Goal: Information Seeking & Learning: Check status

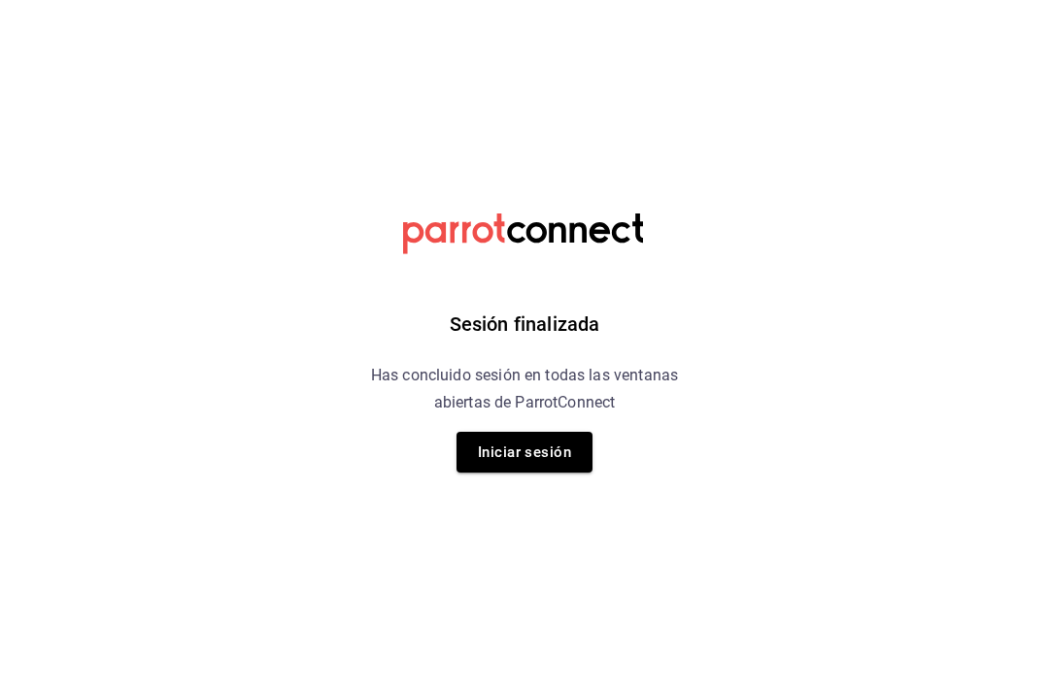
click at [579, 448] on button "Iniciar sesión" at bounding box center [524, 452] width 136 height 41
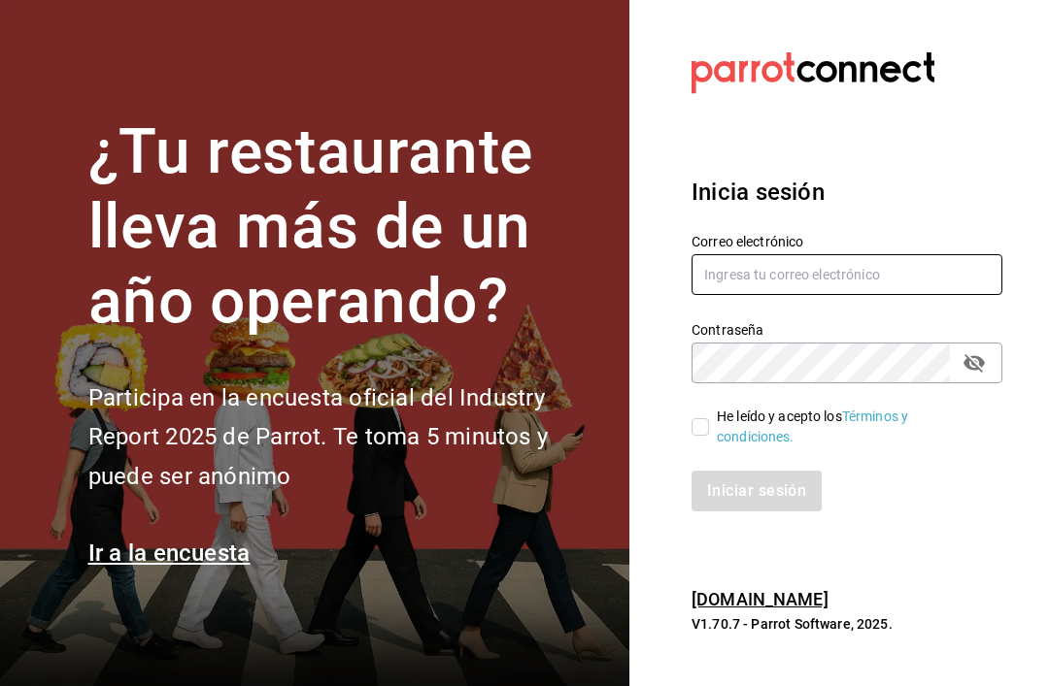
click at [916, 289] on input "text" at bounding box center [846, 274] width 311 height 41
type input "[EMAIL_ADDRESS][DOMAIN_NAME]"
click at [698, 436] on input "He leído y acepto los Términos y condiciones." at bounding box center [699, 426] width 17 height 17
checkbox input "true"
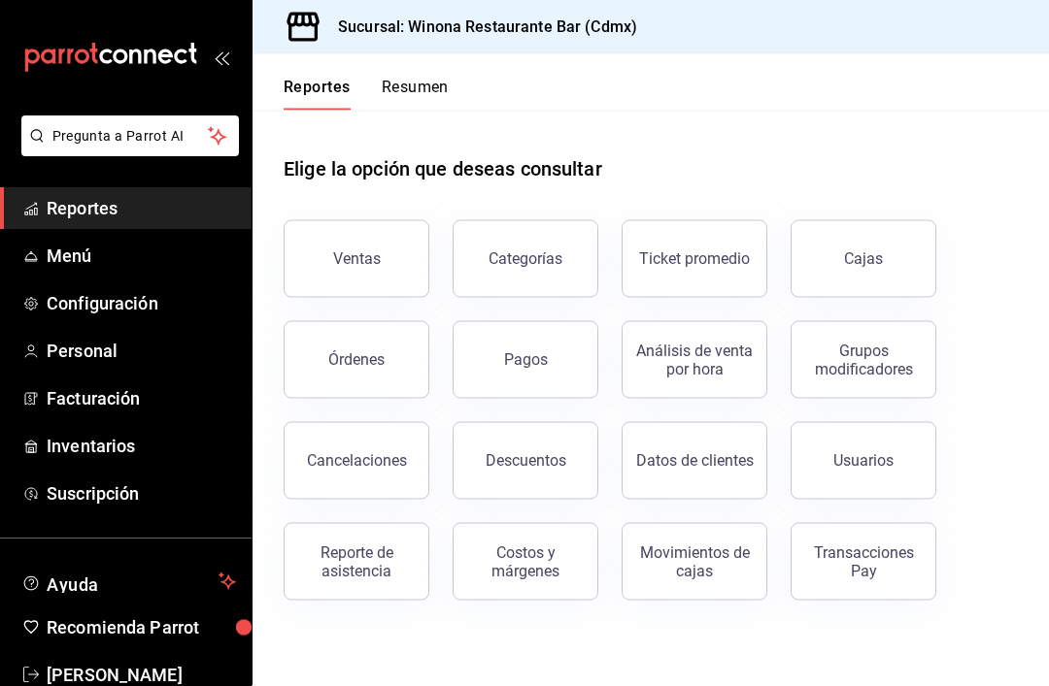
scroll to position [42, 0]
click at [120, 449] on span "Inventarios" at bounding box center [141, 447] width 189 height 26
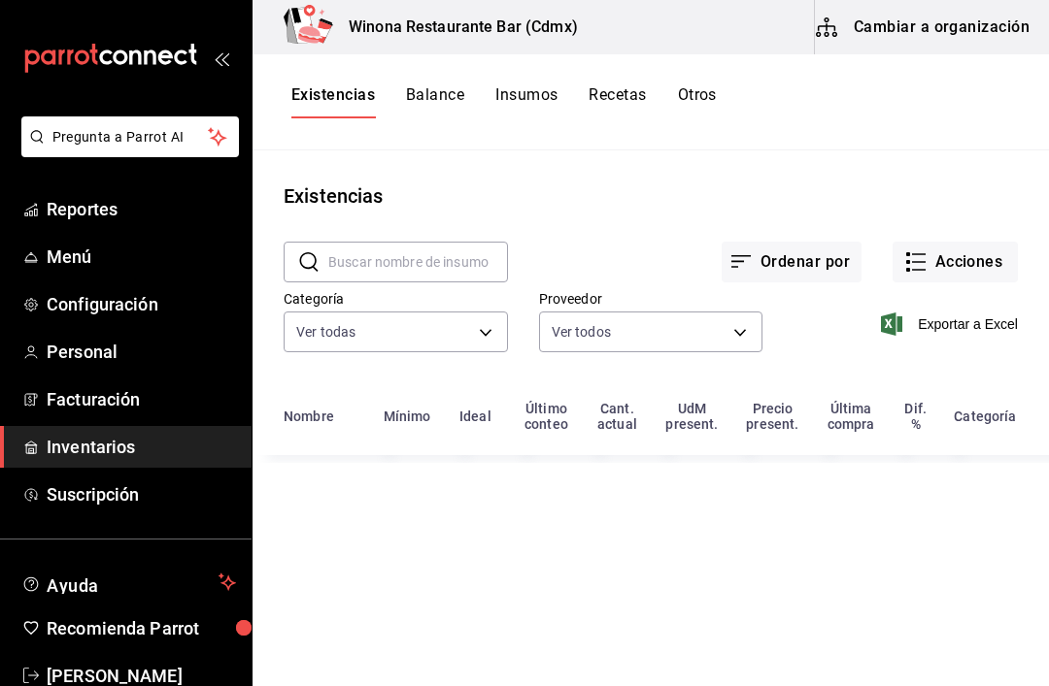
click at [695, 112] on button "Otros" at bounding box center [697, 101] width 39 height 33
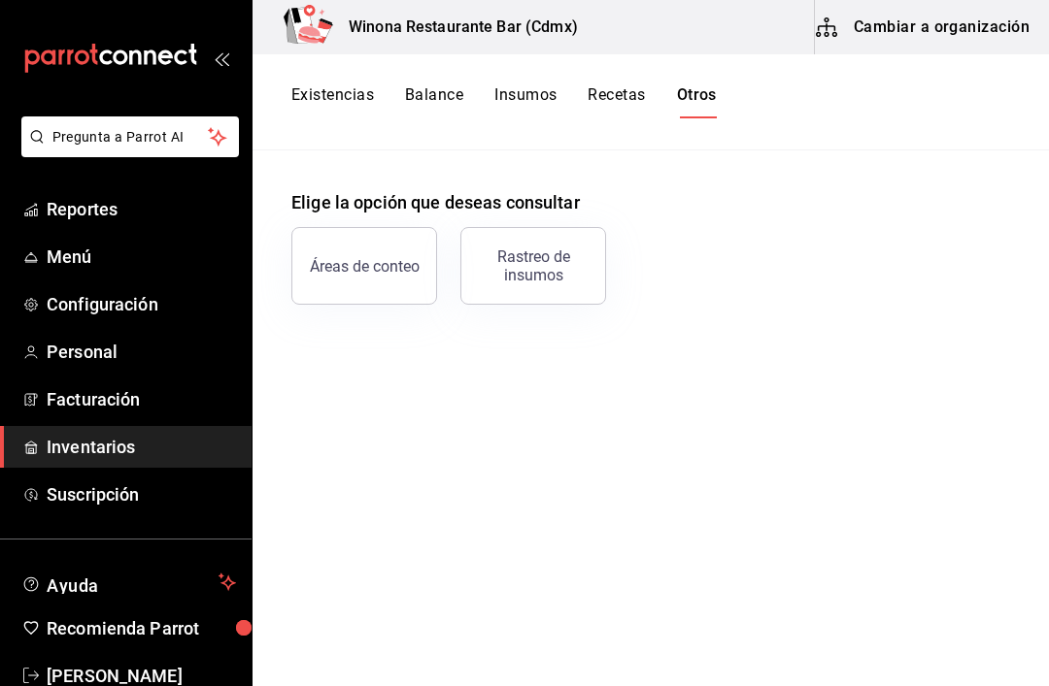
click at [322, 115] on button "Existencias" at bounding box center [332, 101] width 83 height 33
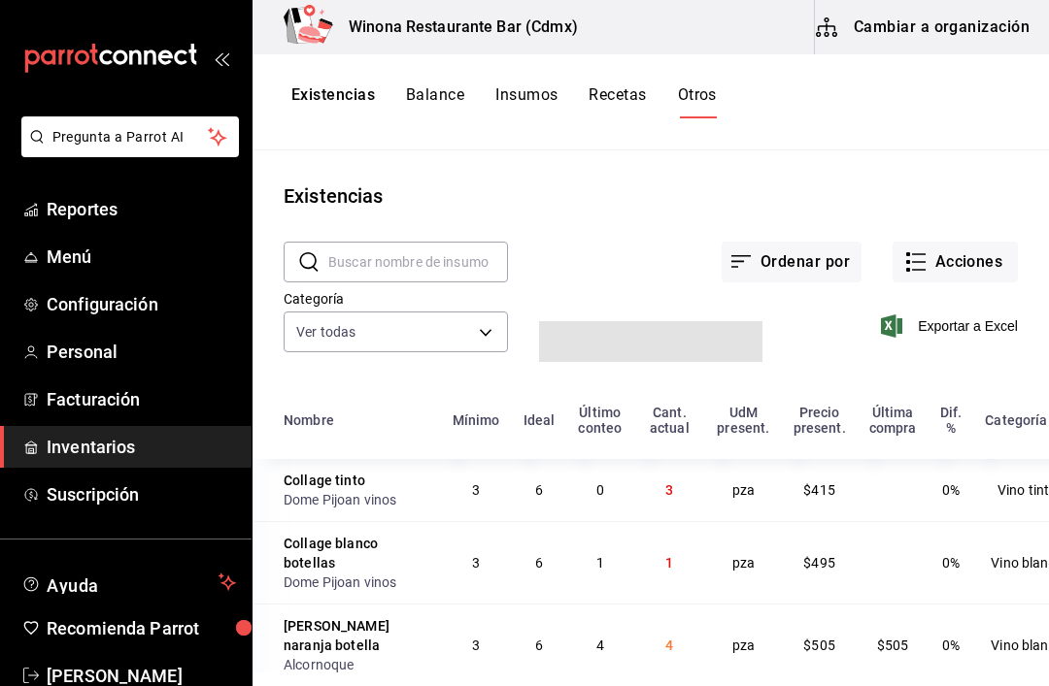
click at [328, 98] on button "Existencias" at bounding box center [332, 101] width 83 height 33
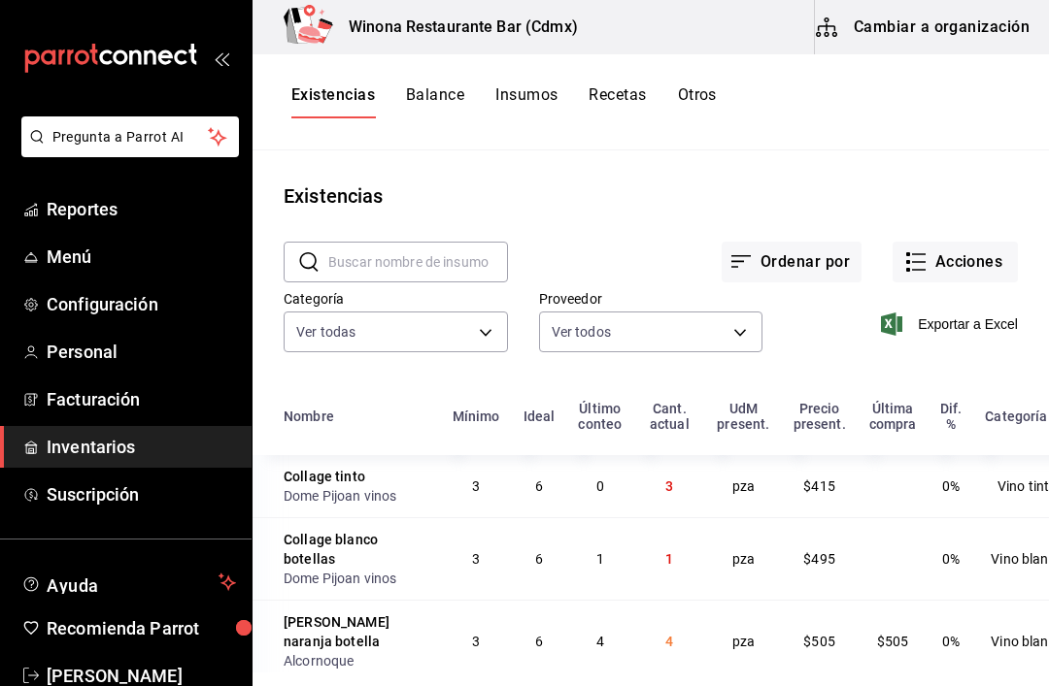
click at [1006, 260] on button "Acciones" at bounding box center [954, 262] width 125 height 41
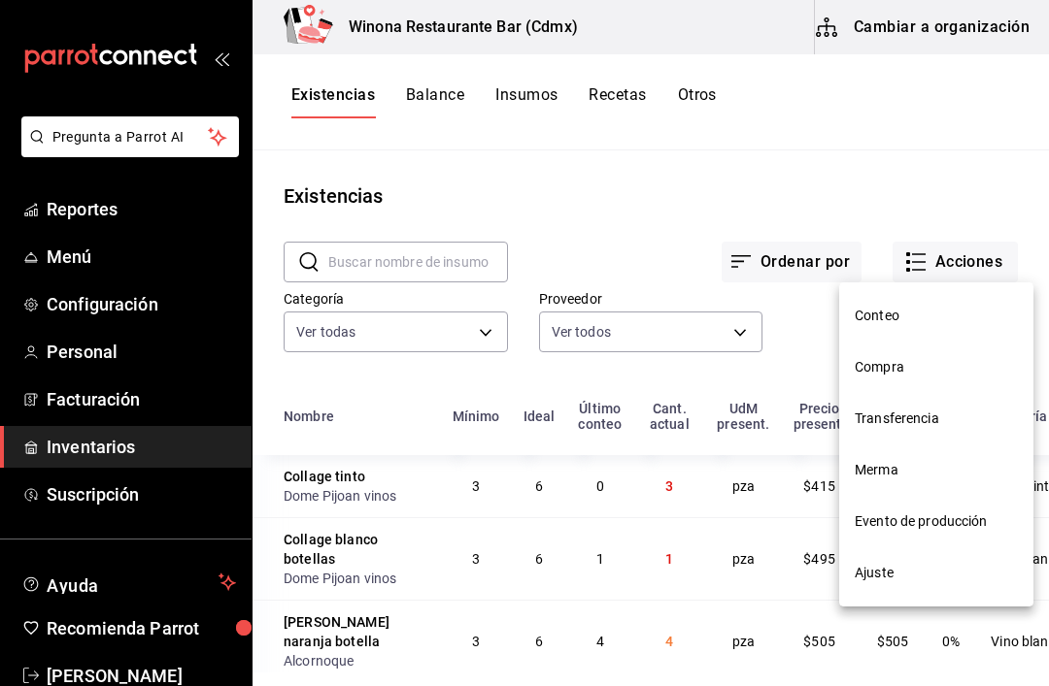
click at [919, 568] on span "Ajuste" at bounding box center [935, 573] width 163 height 20
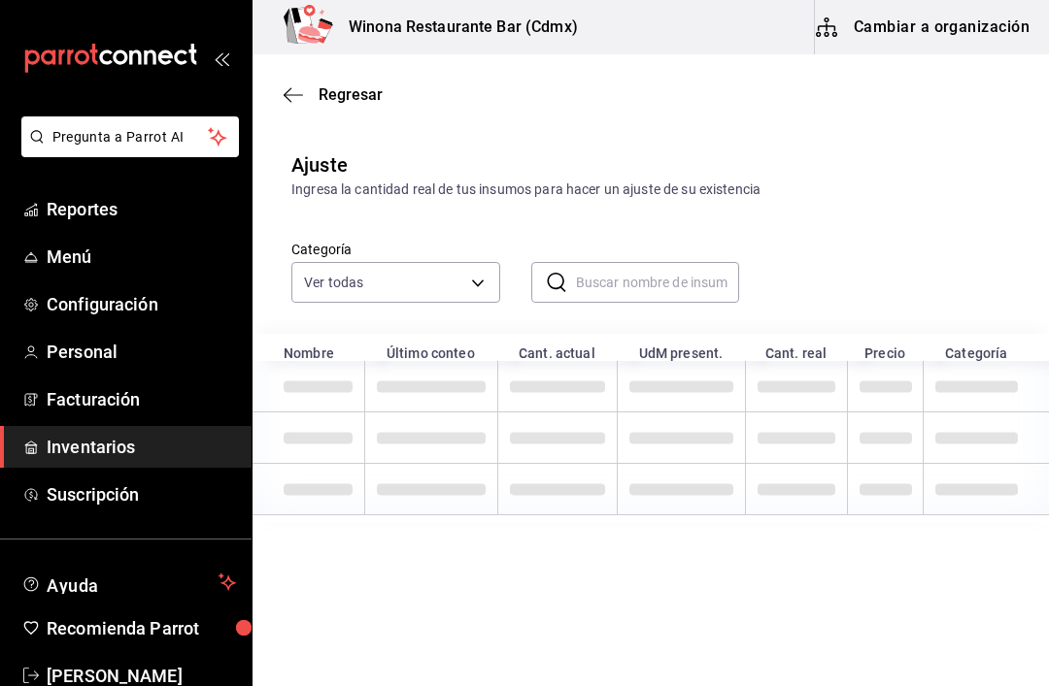
click at [694, 290] on input "text" at bounding box center [658, 282] width 164 height 39
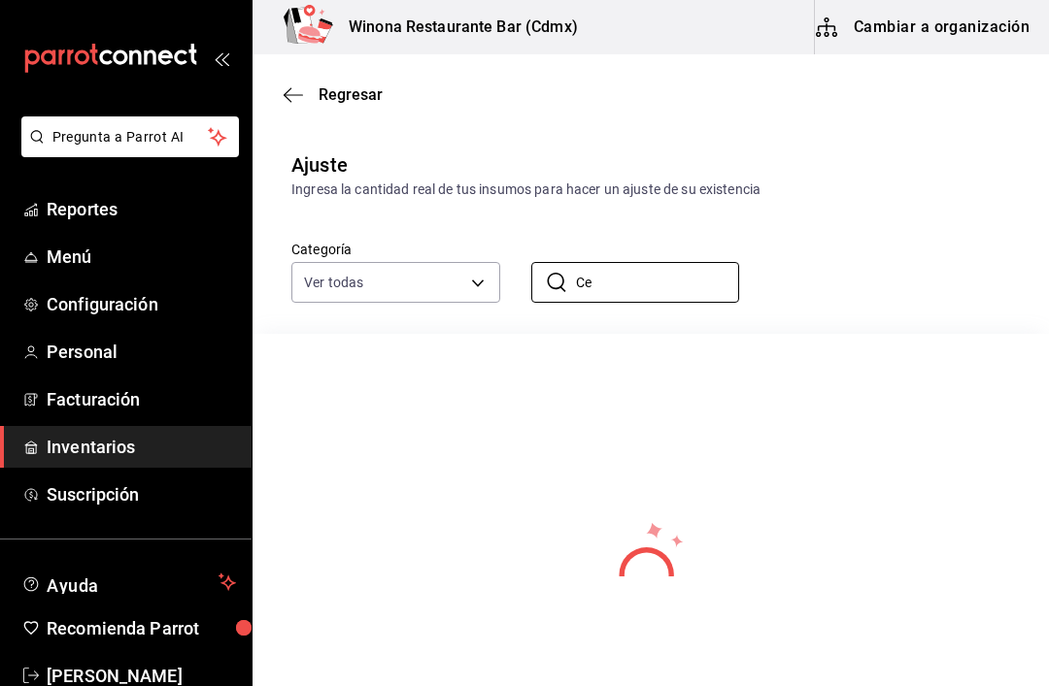
type input "C"
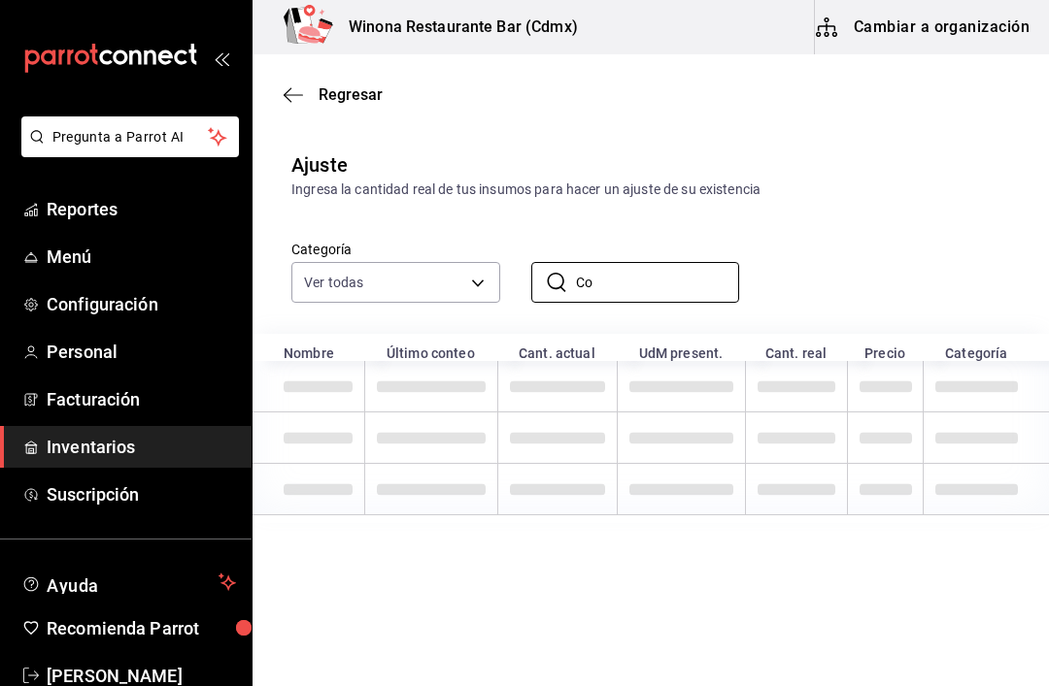
type input "C"
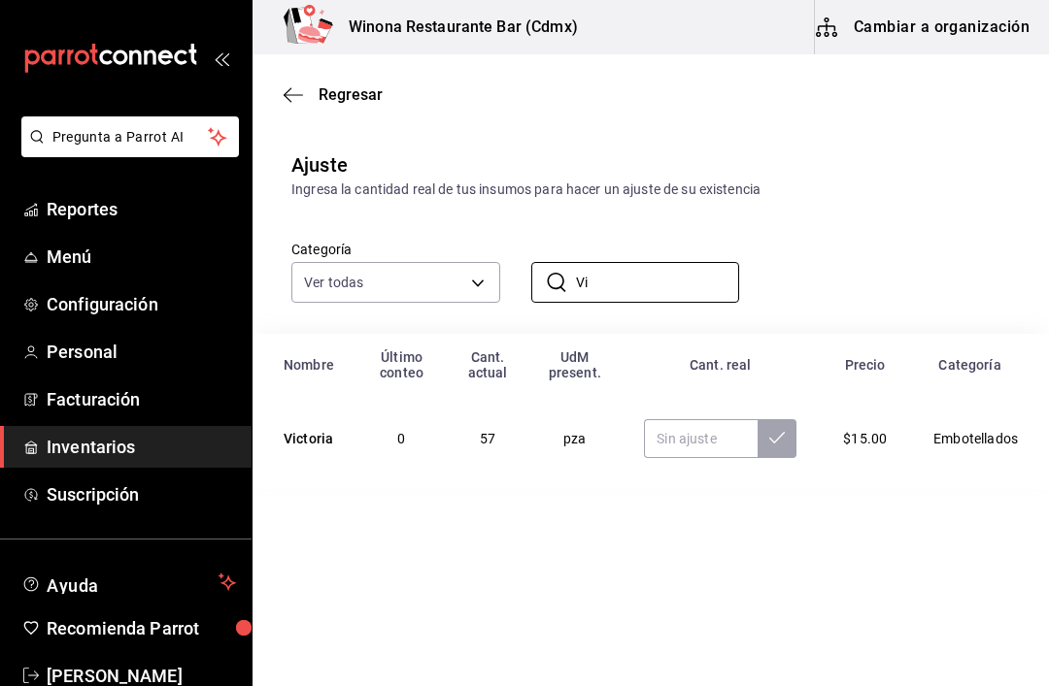
type input "V"
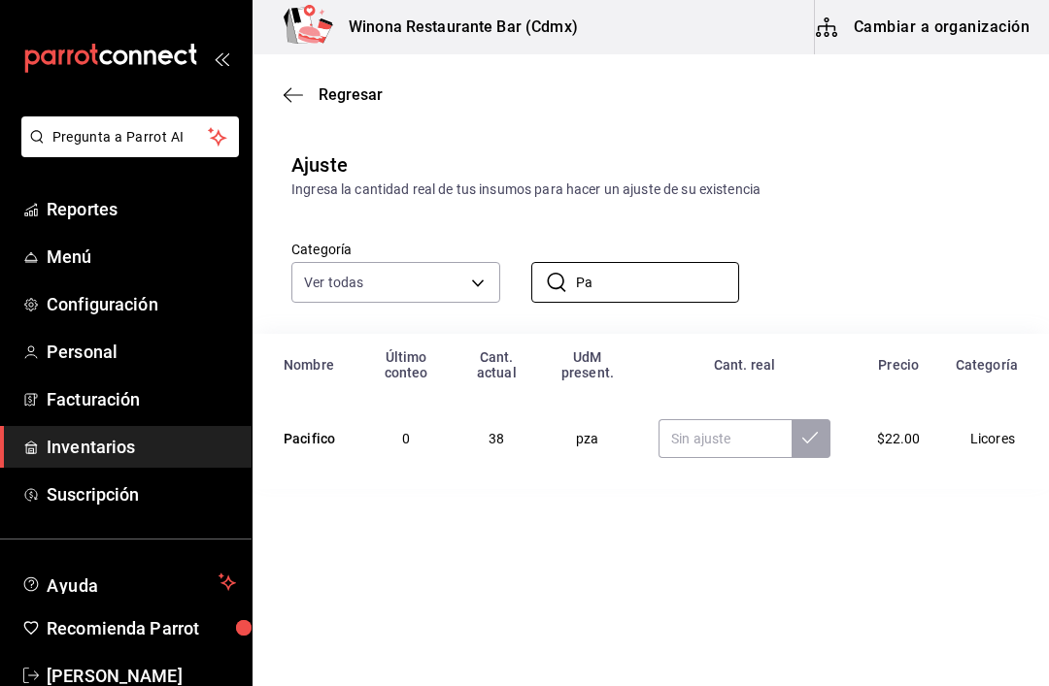
type input "P"
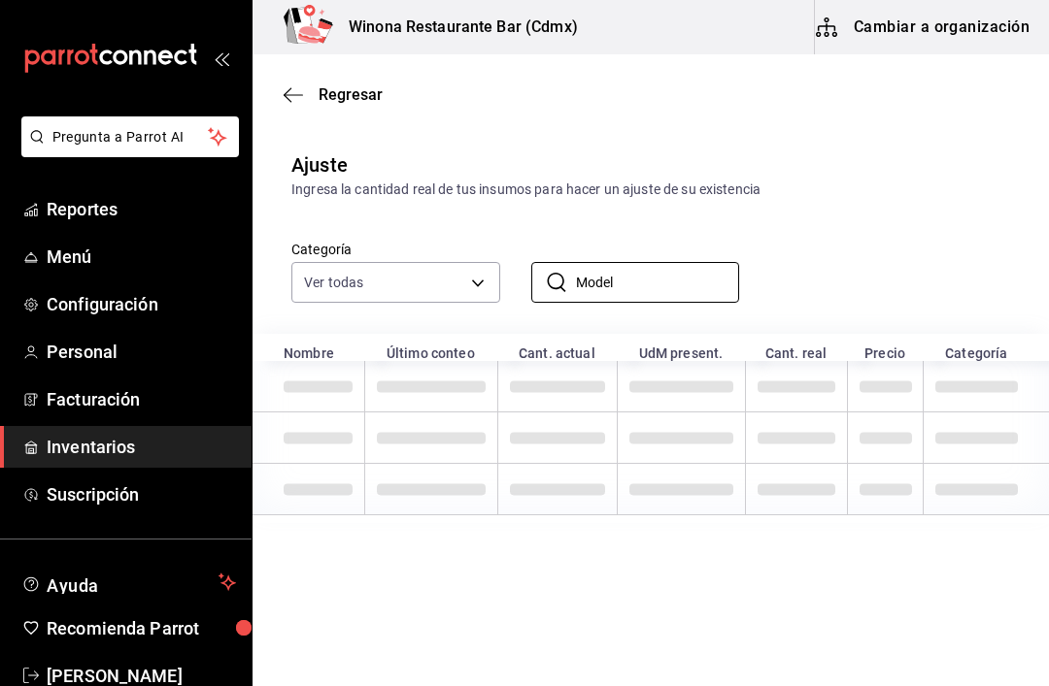
type input "Modelo"
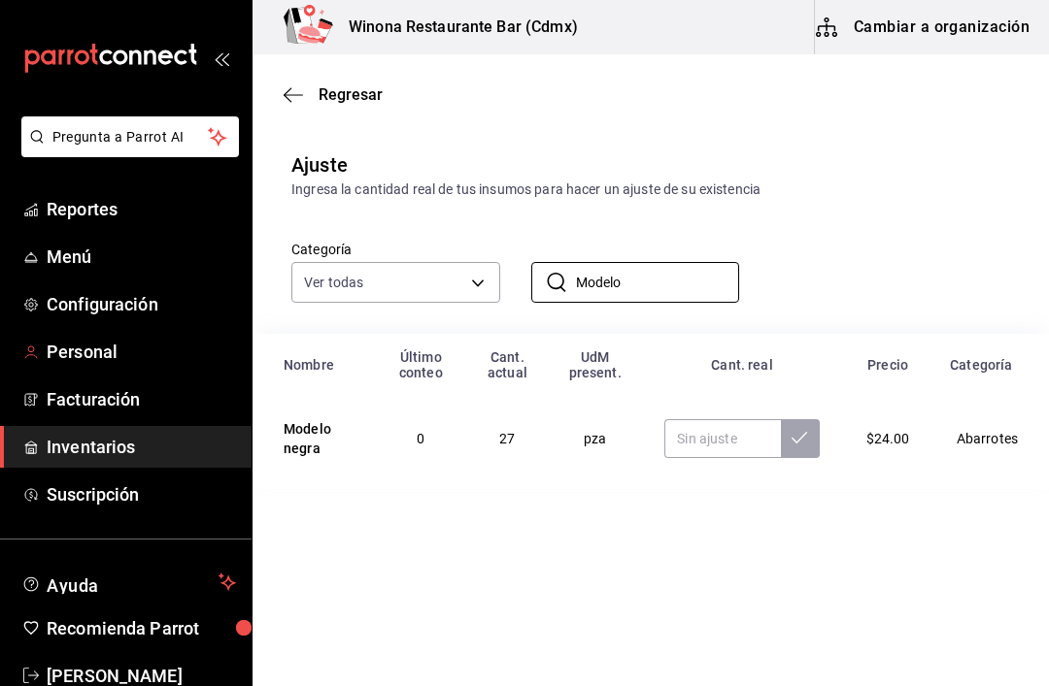
click at [112, 359] on span "Personal" at bounding box center [141, 352] width 189 height 26
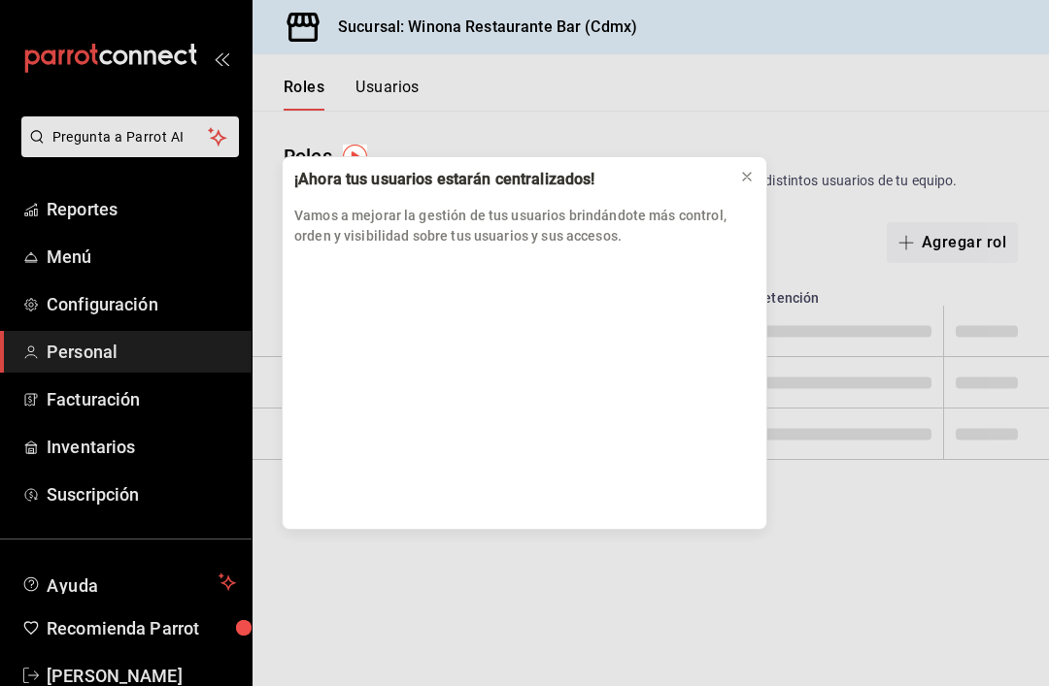
click at [122, 462] on div "¡Ahora tus usuarios estarán centralizados! Vamos a mejorar la gestión de tus us…" at bounding box center [524, 343] width 1049 height 686
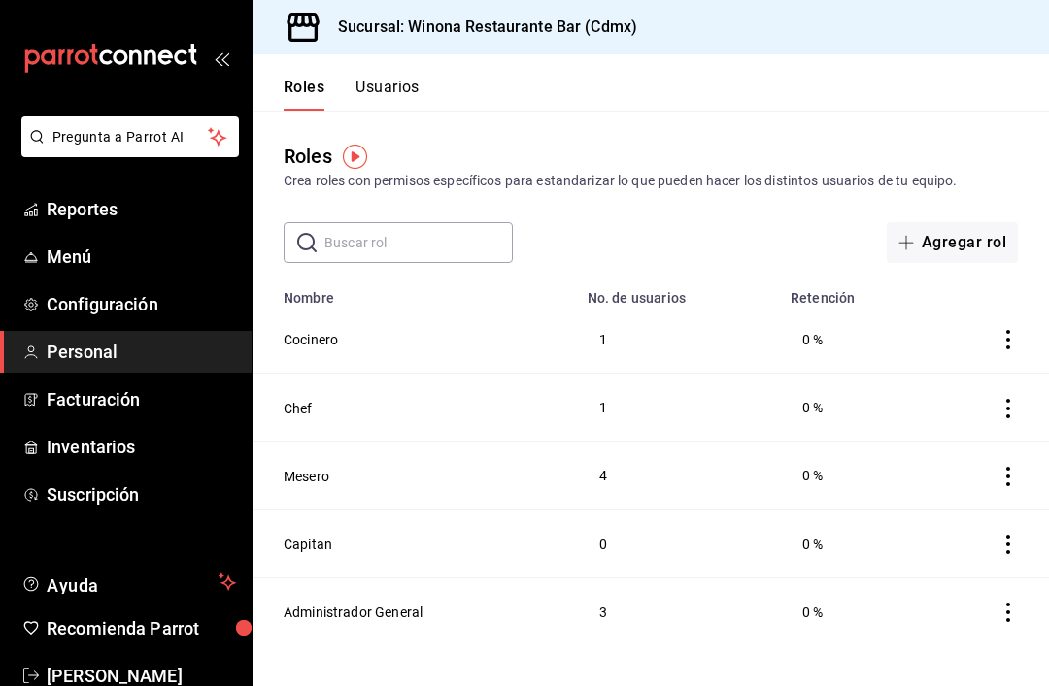
click at [117, 450] on span "Inventarios" at bounding box center [141, 447] width 189 height 26
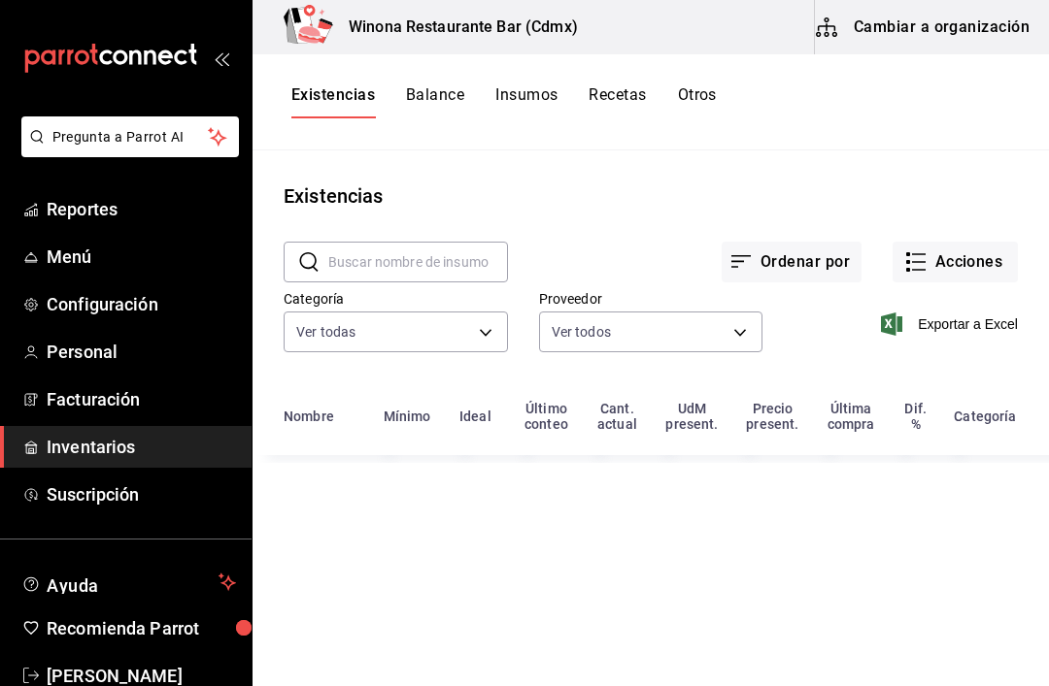
click at [151, 407] on span "Facturación" at bounding box center [141, 399] width 189 height 26
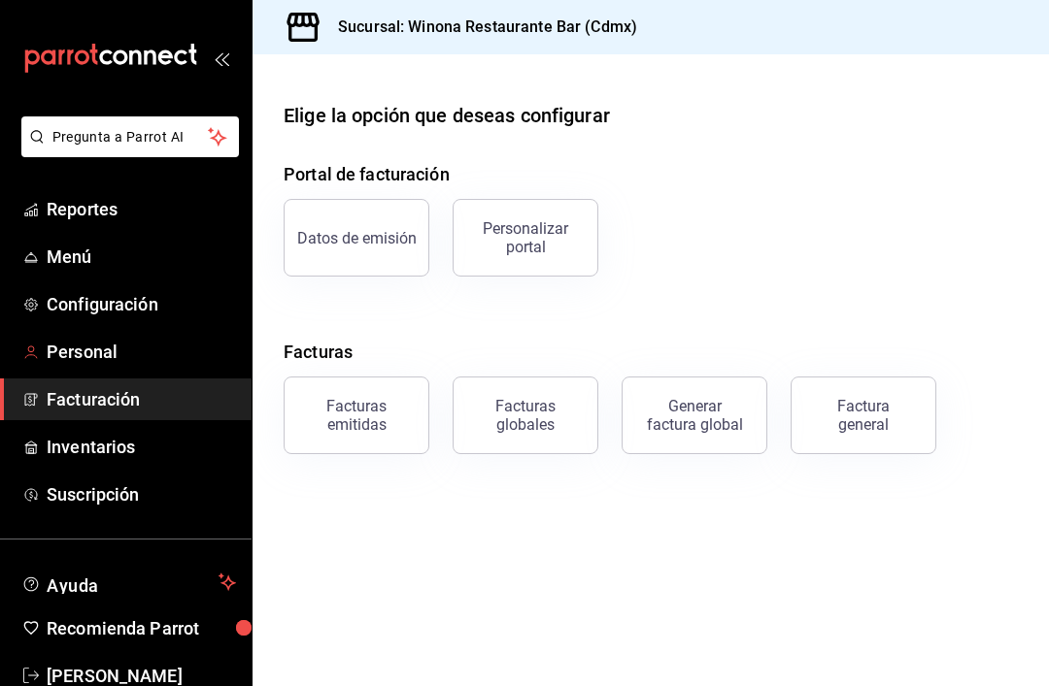
click at [100, 342] on span "Personal" at bounding box center [141, 352] width 189 height 26
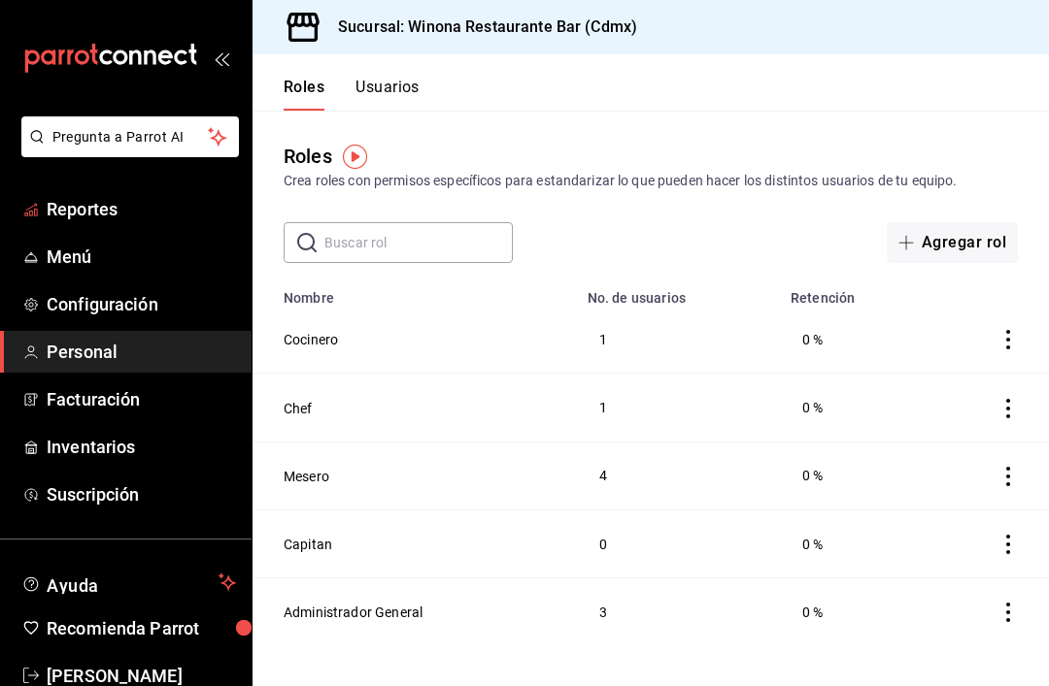
click at [130, 210] on span "Reportes" at bounding box center [141, 209] width 189 height 26
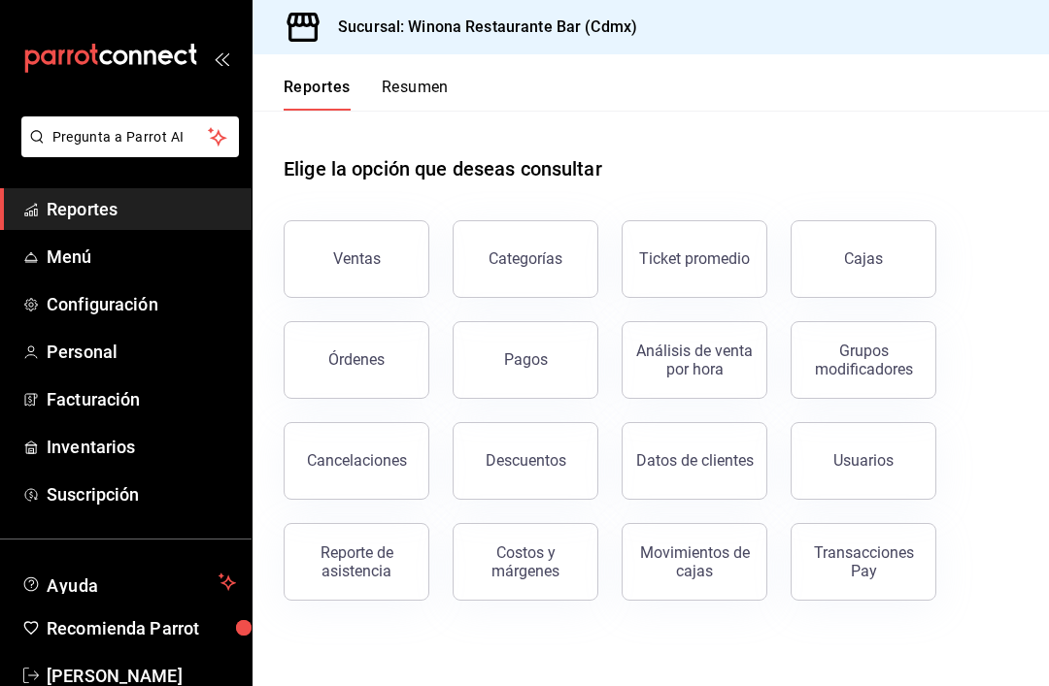
click at [374, 263] on div "Ventas" at bounding box center [357, 259] width 48 height 18
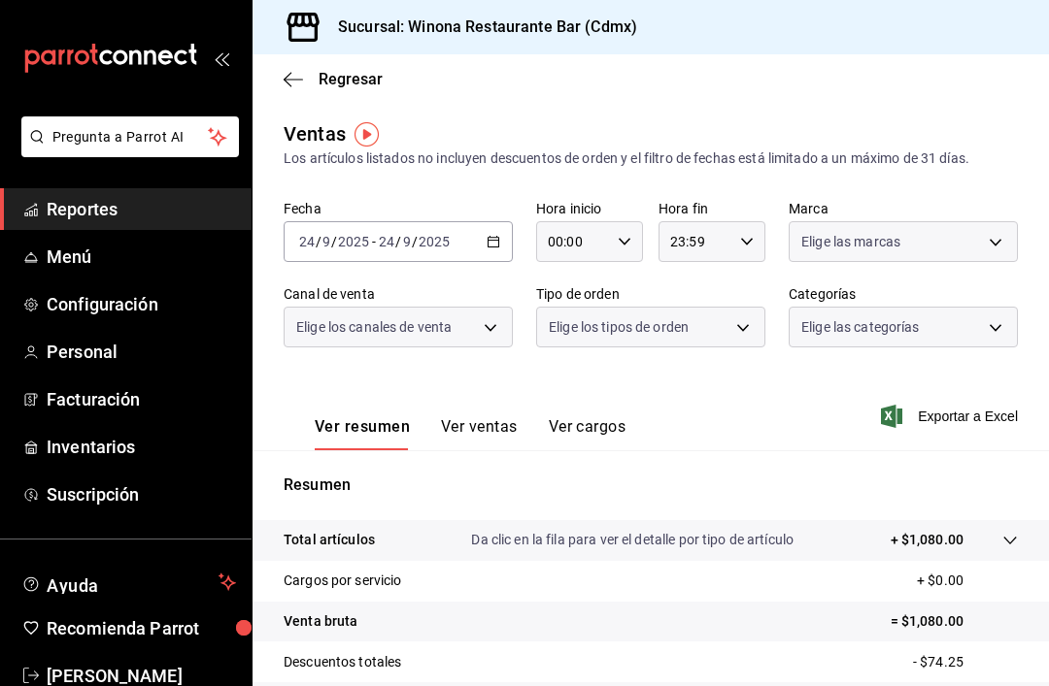
click at [488, 246] on \(Stroke\) "button" at bounding box center [493, 242] width 12 height 11
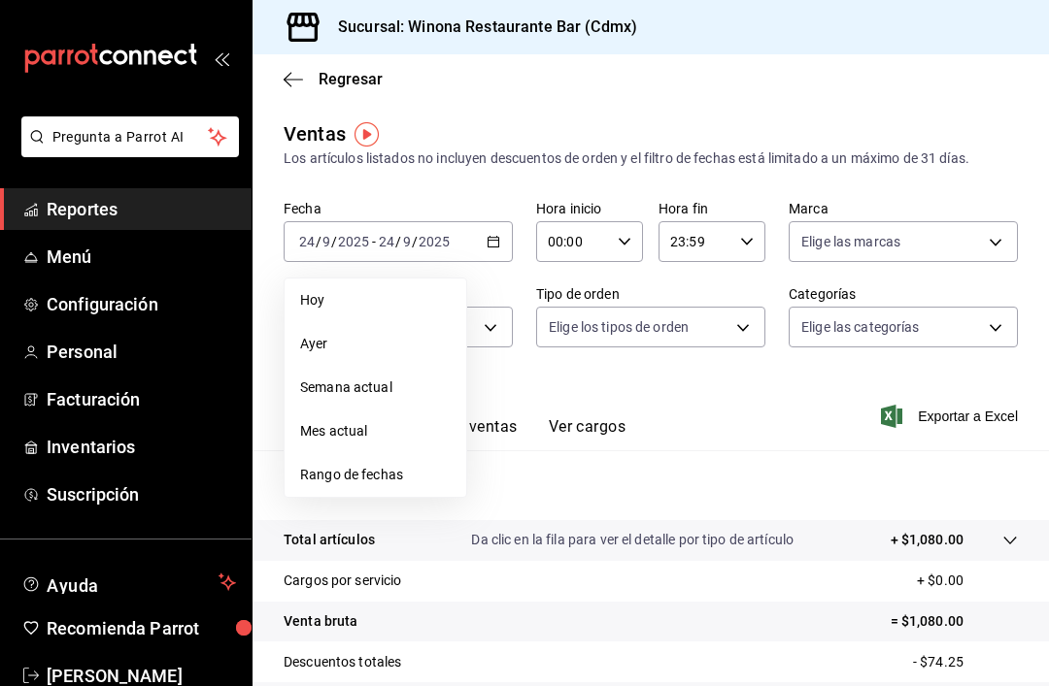
click at [424, 458] on li "Rango de fechas" at bounding box center [375, 475] width 182 height 44
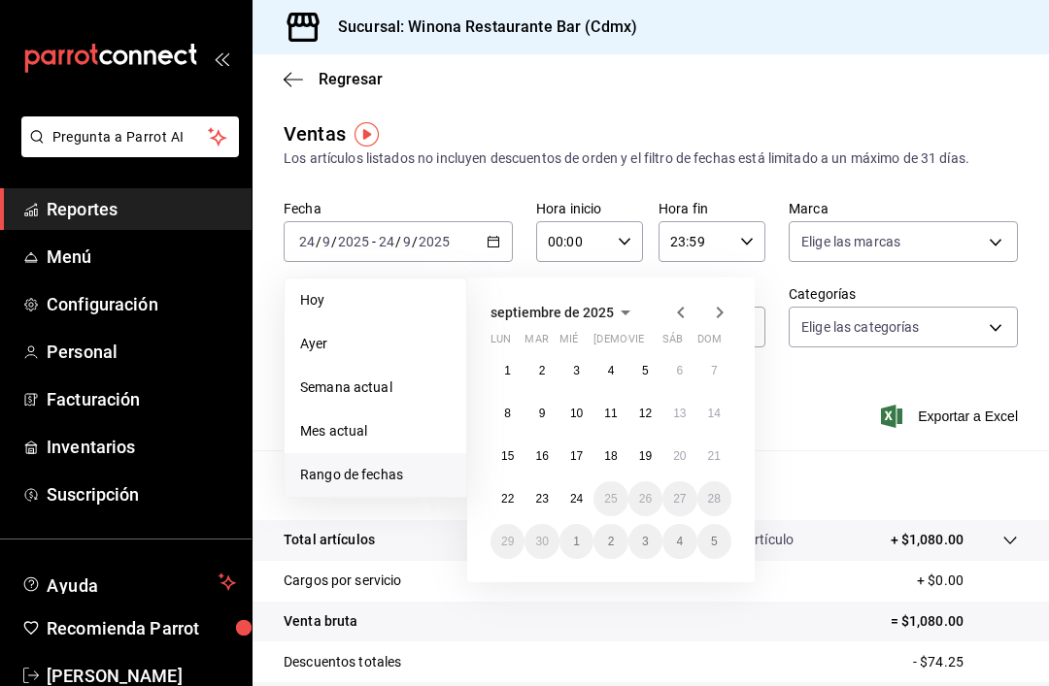
click at [682, 317] on icon "button" at bounding box center [680, 313] width 7 height 12
click at [642, 370] on abbr "1" at bounding box center [645, 371] width 7 height 14
click at [651, 547] on abbr "29" at bounding box center [645, 542] width 13 height 14
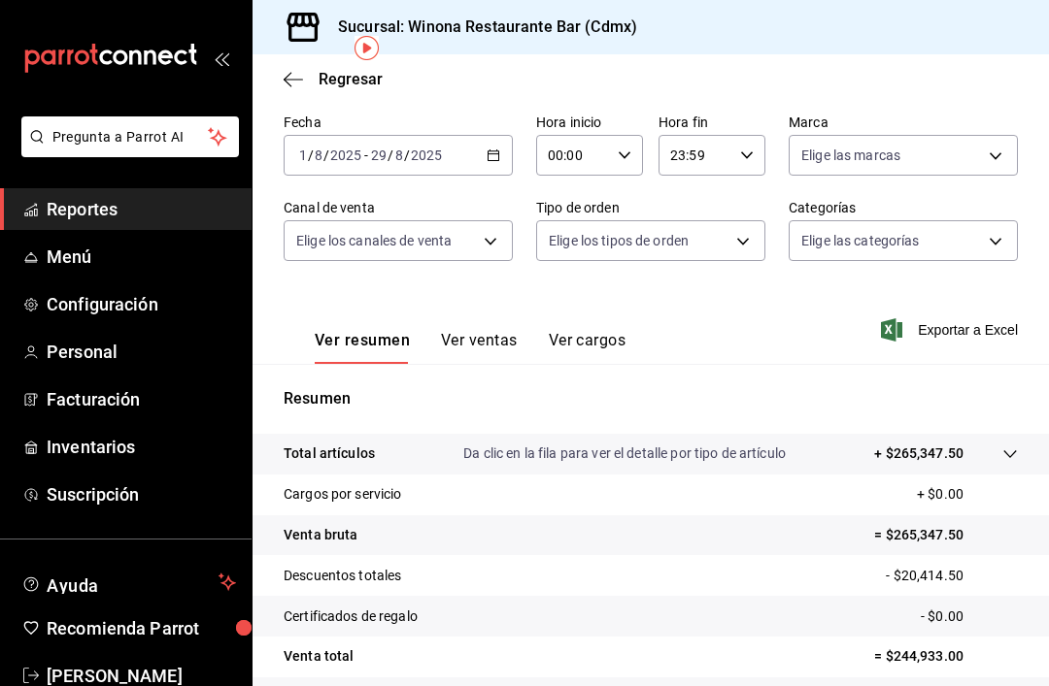
scroll to position [139, 0]
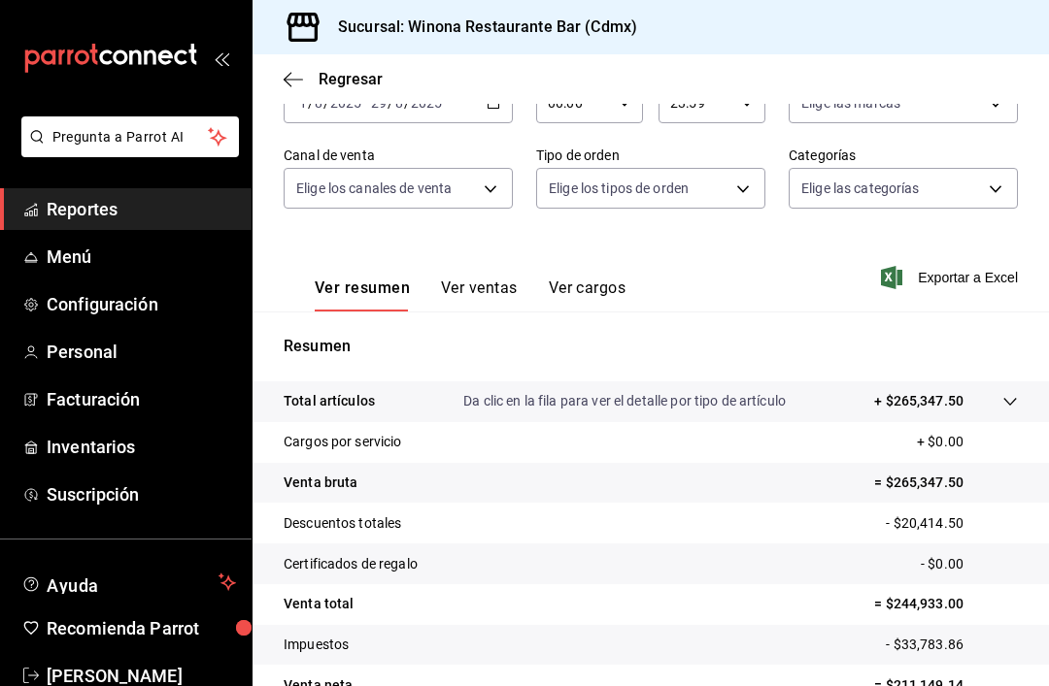
click at [495, 289] on button "Ver ventas" at bounding box center [479, 295] width 77 height 33
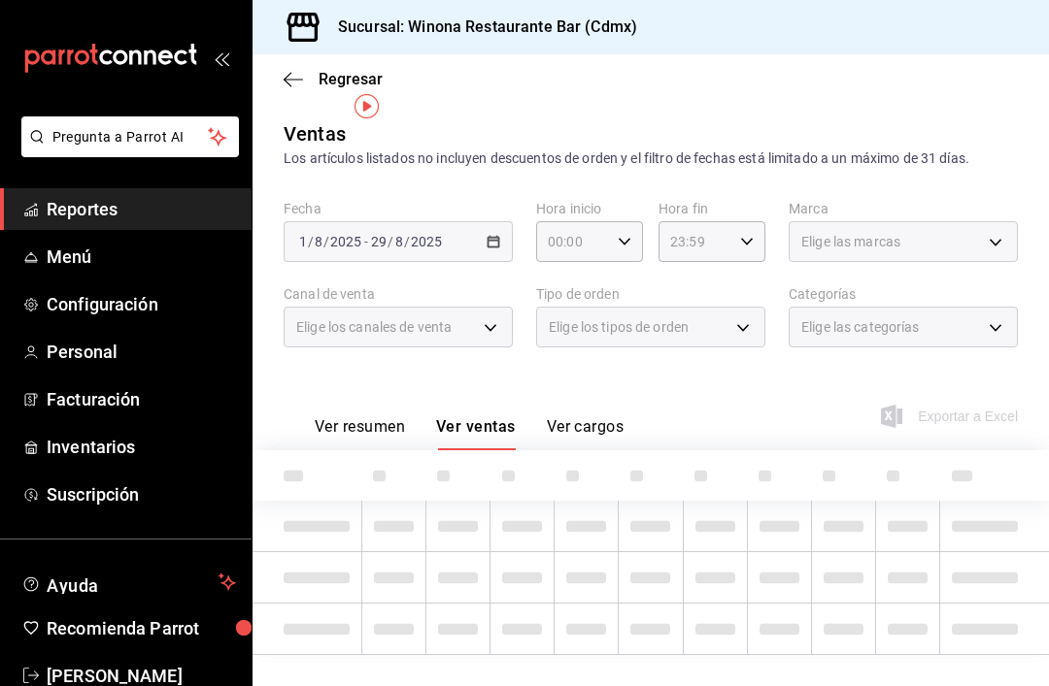
scroll to position [62, 0]
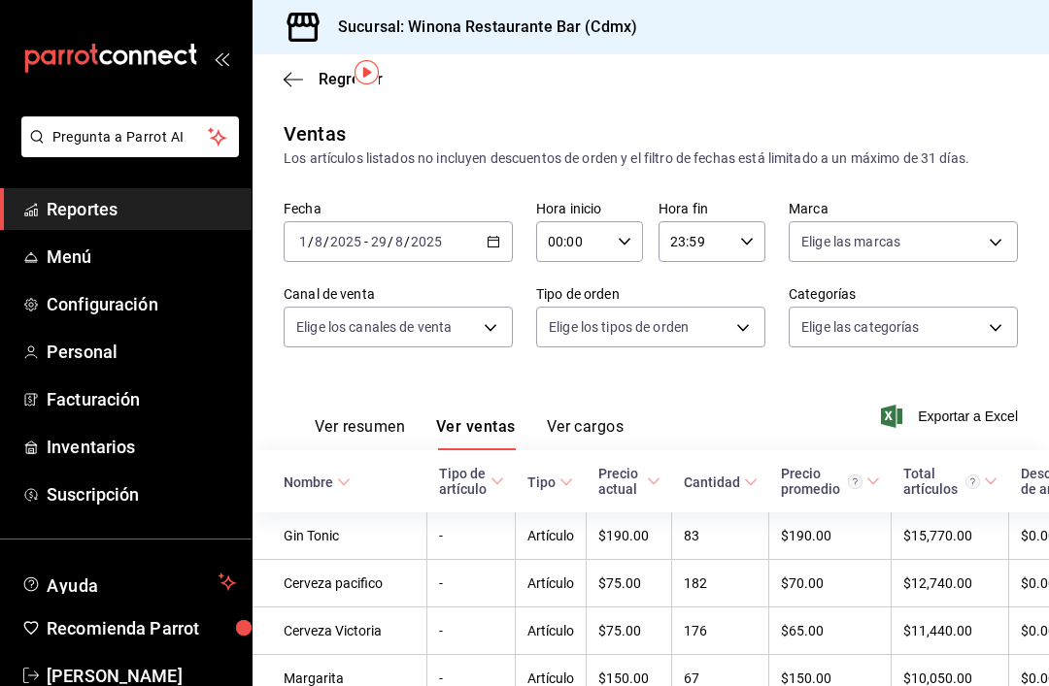
click at [498, 235] on icon "button" at bounding box center [493, 242] width 14 height 14
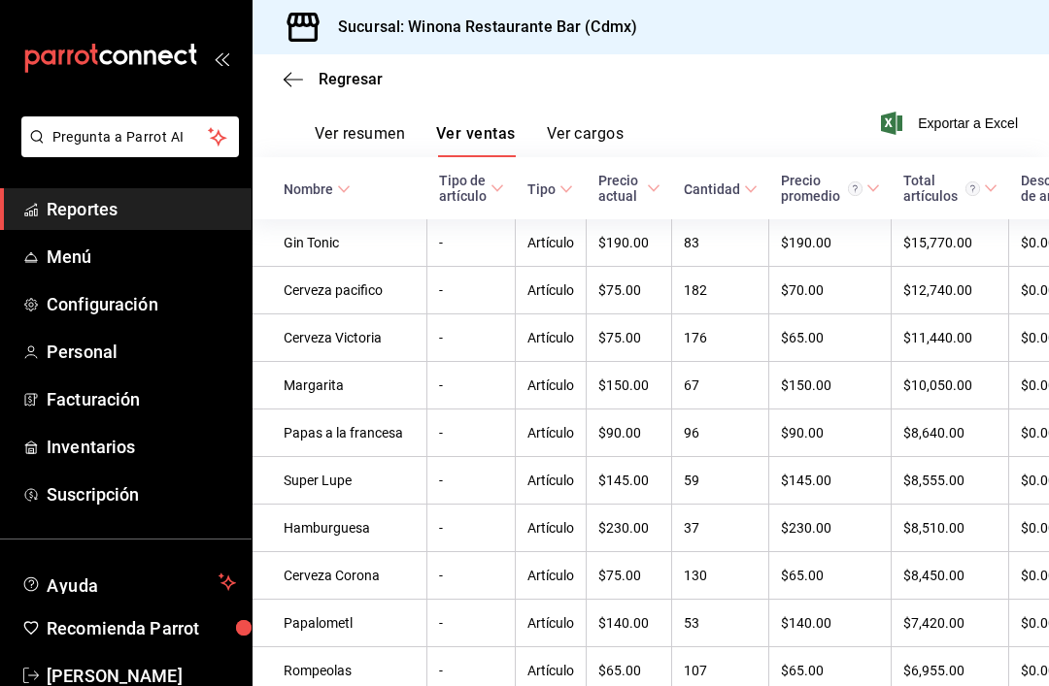
scroll to position [302, 0]
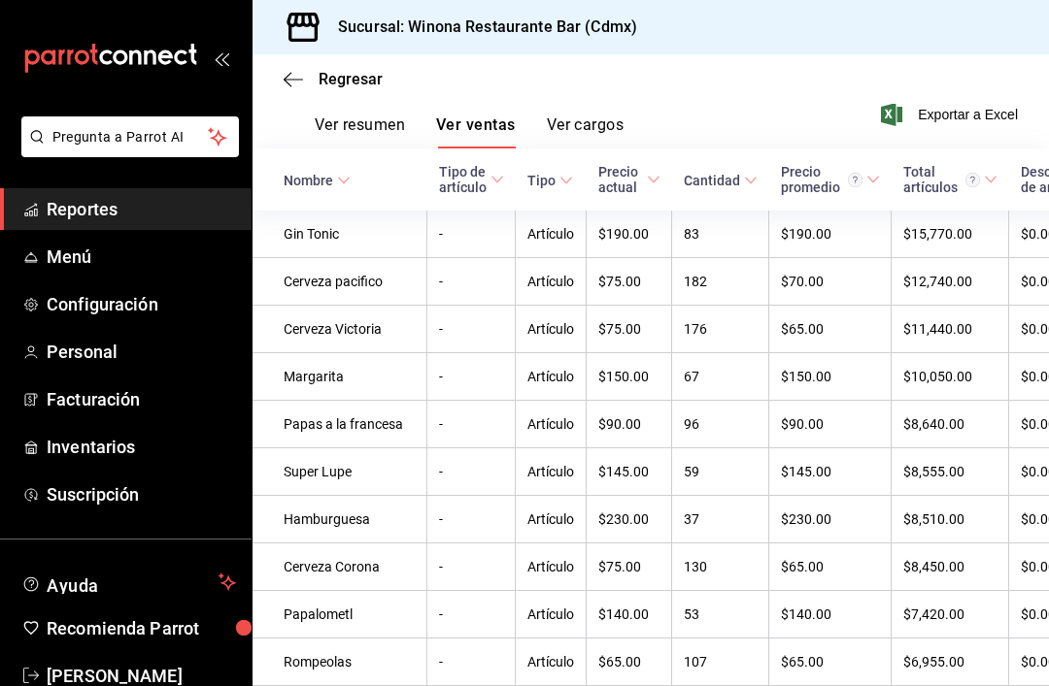
click at [773, 306] on td "$65.00" at bounding box center [830, 330] width 122 height 48
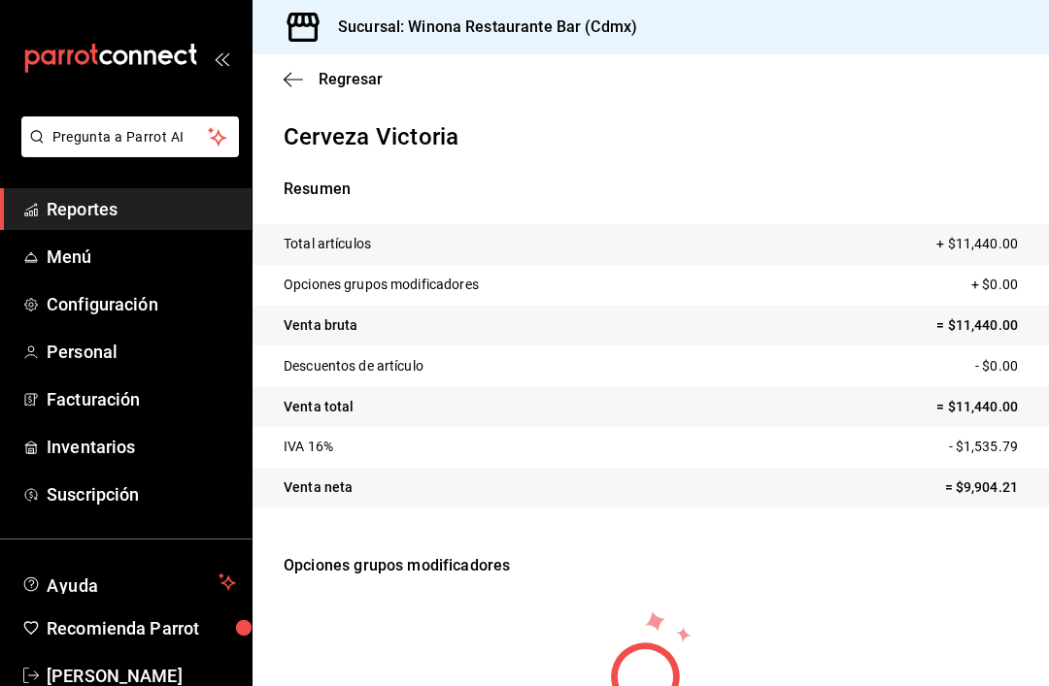
click at [285, 84] on icon "button" at bounding box center [292, 79] width 19 height 17
click at [291, 84] on icon "button" at bounding box center [292, 79] width 19 height 17
click at [286, 71] on icon "button" at bounding box center [292, 79] width 19 height 17
click at [302, 83] on icon "button" at bounding box center [292, 79] width 19 height 17
click at [295, 86] on icon "button" at bounding box center [292, 79] width 19 height 17
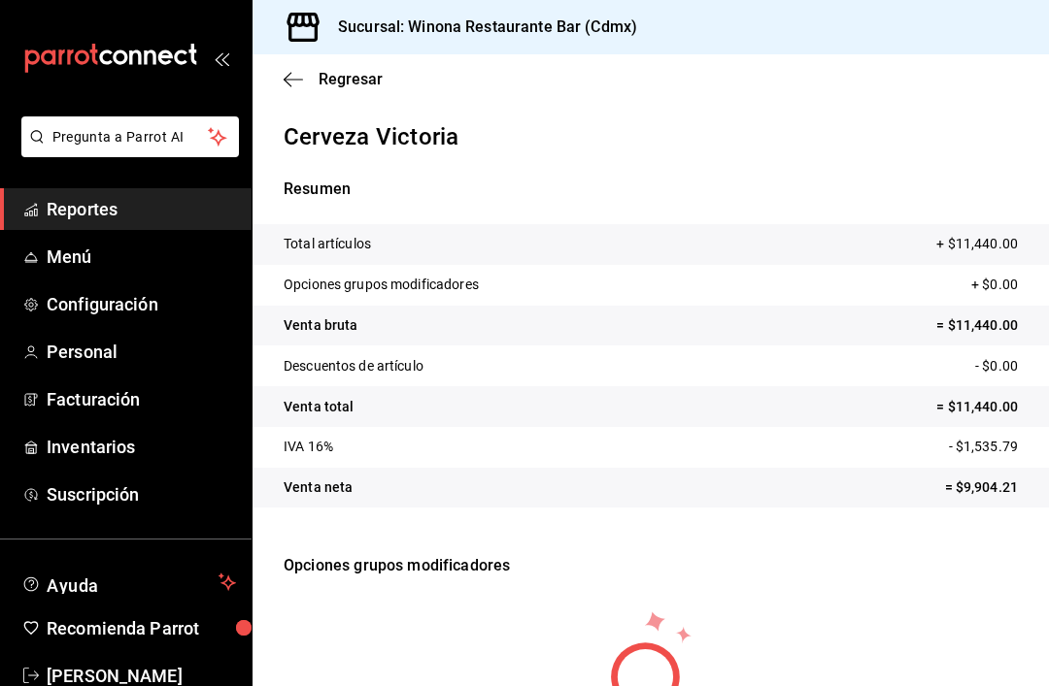
click at [361, 84] on span "Regresar" at bounding box center [350, 79] width 64 height 18
click at [351, 85] on span "Regresar" at bounding box center [350, 79] width 64 height 18
click at [296, 86] on icon "button" at bounding box center [292, 79] width 19 height 17
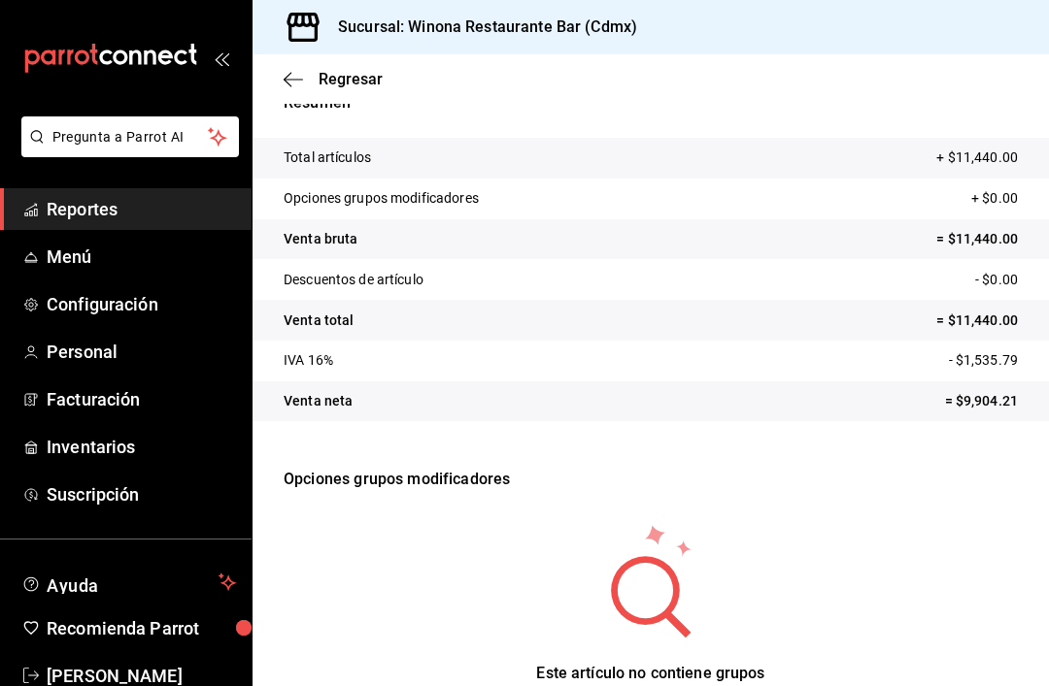
scroll to position [85, 0]
click at [68, 462] on link "Inventarios" at bounding box center [125, 447] width 251 height 42
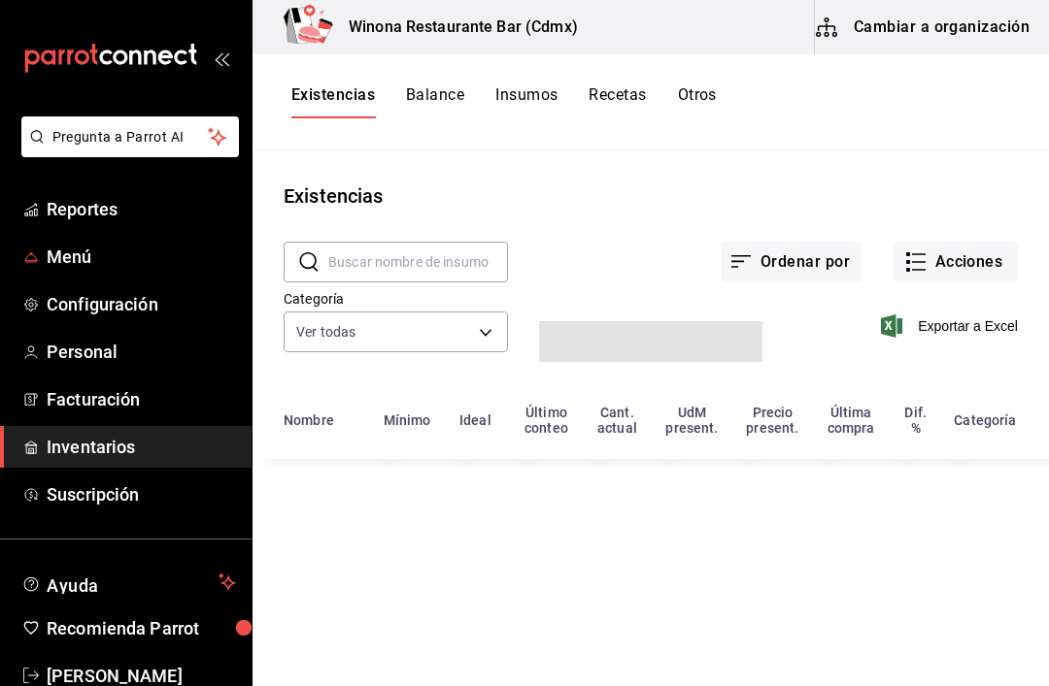
click at [56, 260] on span "Menú" at bounding box center [141, 257] width 189 height 26
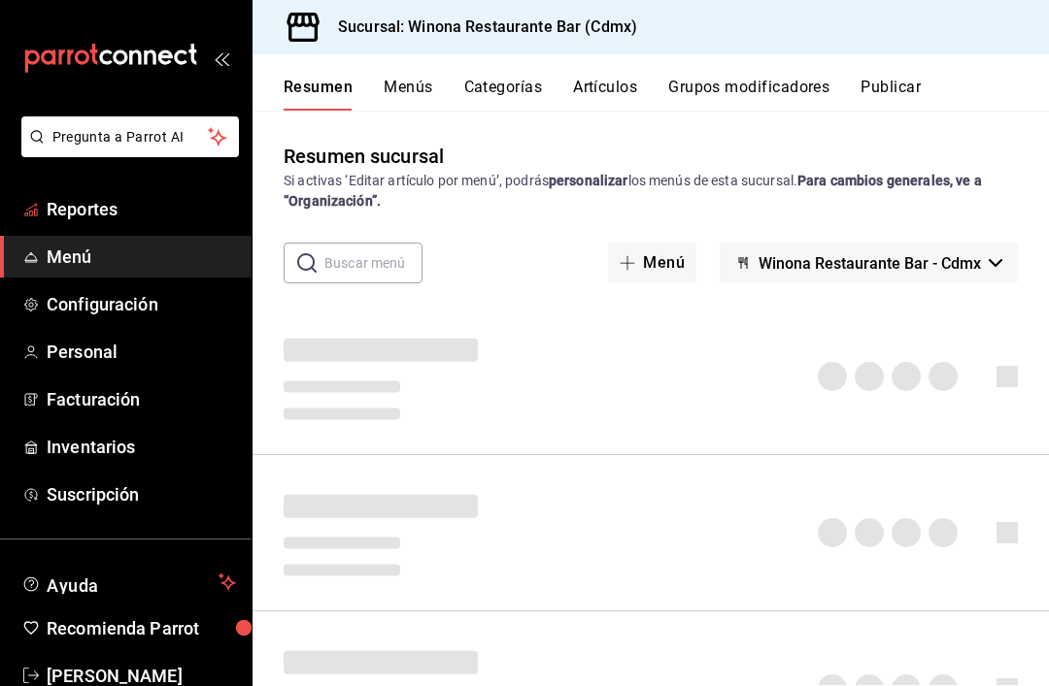
click at [49, 200] on span "Reportes" at bounding box center [141, 209] width 189 height 26
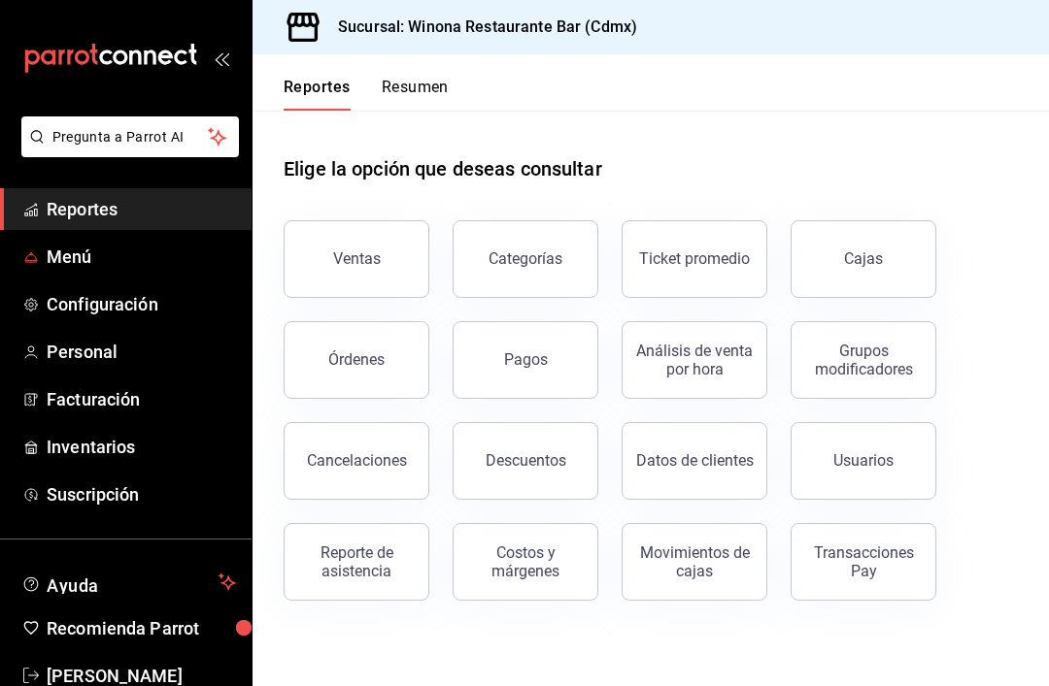
click at [43, 252] on link "Menú" at bounding box center [125, 257] width 251 height 42
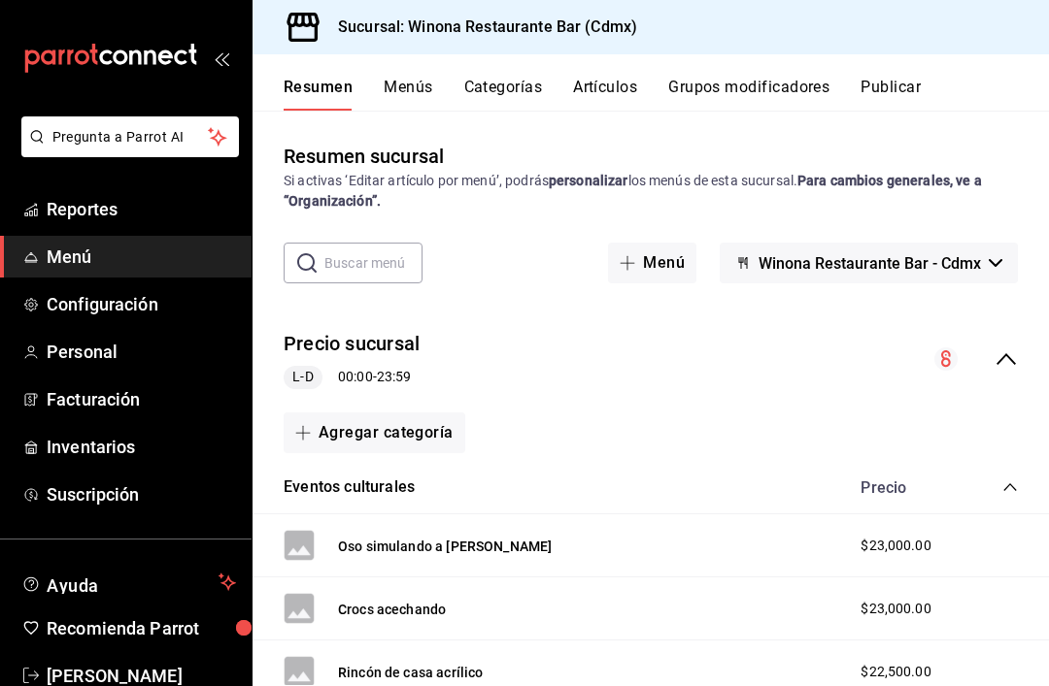
click at [619, 94] on button "Artículos" at bounding box center [605, 94] width 64 height 33
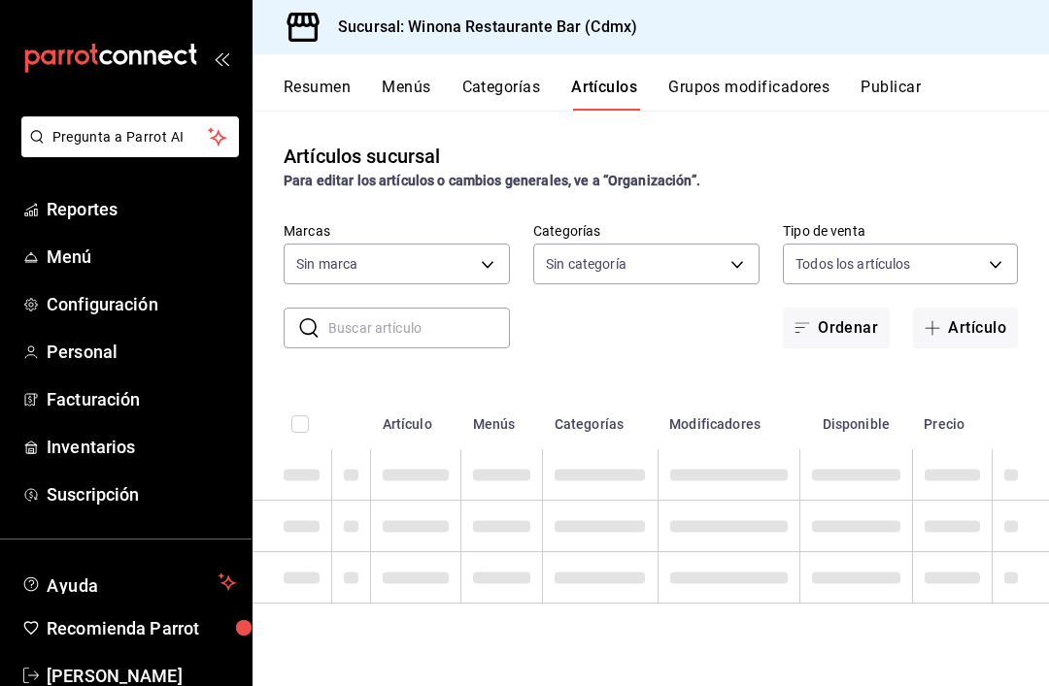
type input "908d6df4-2f26-4775-af38-303bc5da28fc"
type input "d988eb86-8b76-456a-932a-bba2e53dadab,5bf03305-0487-47d5-9649-1ba07f098c26,e7b73…"
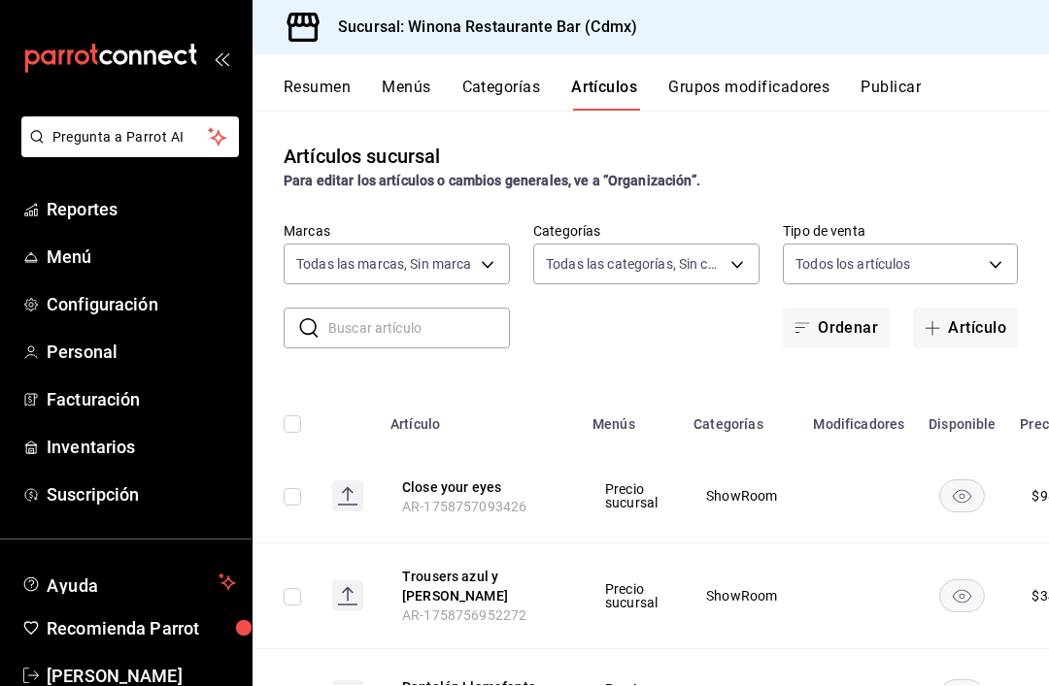
click at [97, 227] on link "Reportes" at bounding box center [125, 209] width 251 height 42
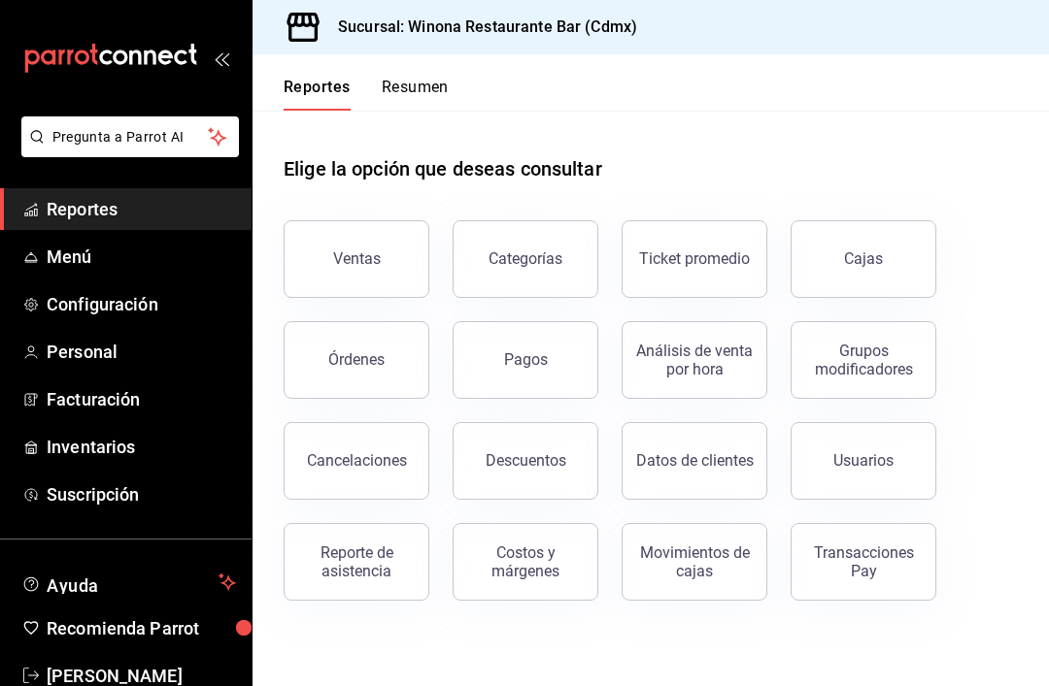
click at [384, 285] on button "Ventas" at bounding box center [356, 259] width 146 height 78
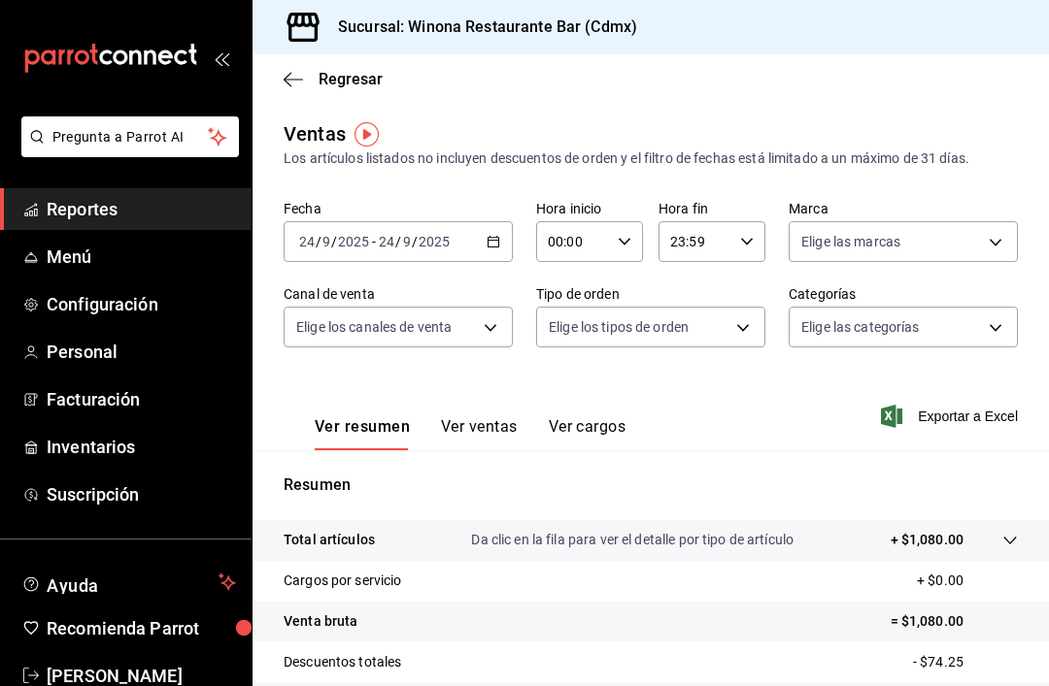
click at [491, 245] on icon "button" at bounding box center [493, 242] width 14 height 14
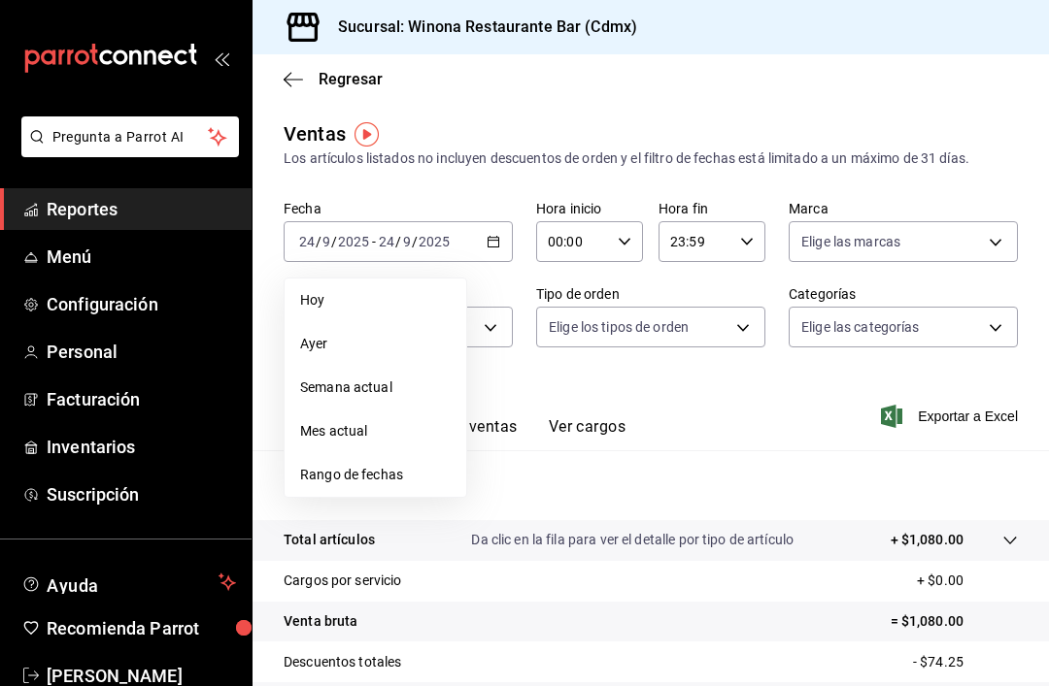
click at [418, 474] on span "Rango de fechas" at bounding box center [375, 475] width 150 height 20
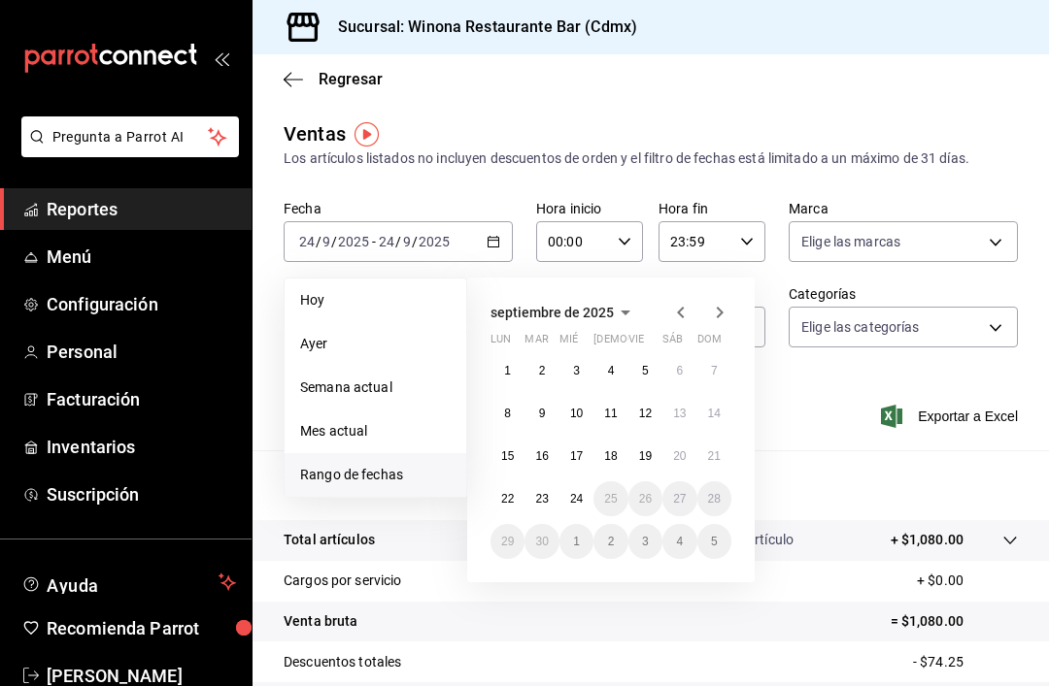
click at [507, 374] on abbr "1" at bounding box center [507, 371] width 7 height 14
click at [577, 495] on abbr "24" at bounding box center [576, 499] width 13 height 14
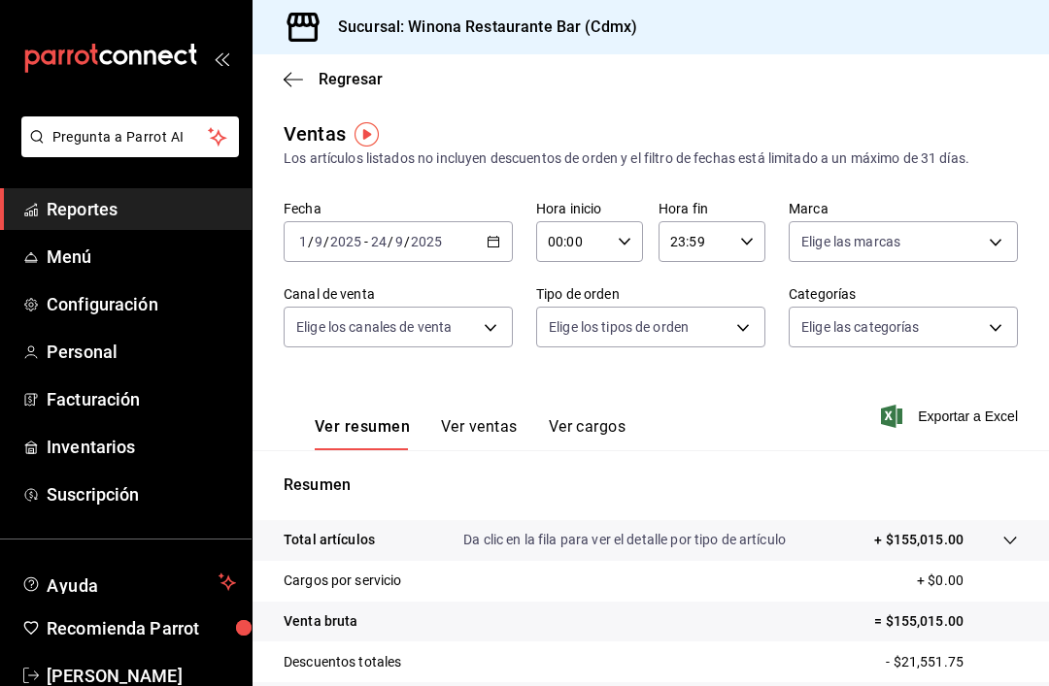
click at [494, 439] on button "Ver ventas" at bounding box center [479, 433] width 77 height 33
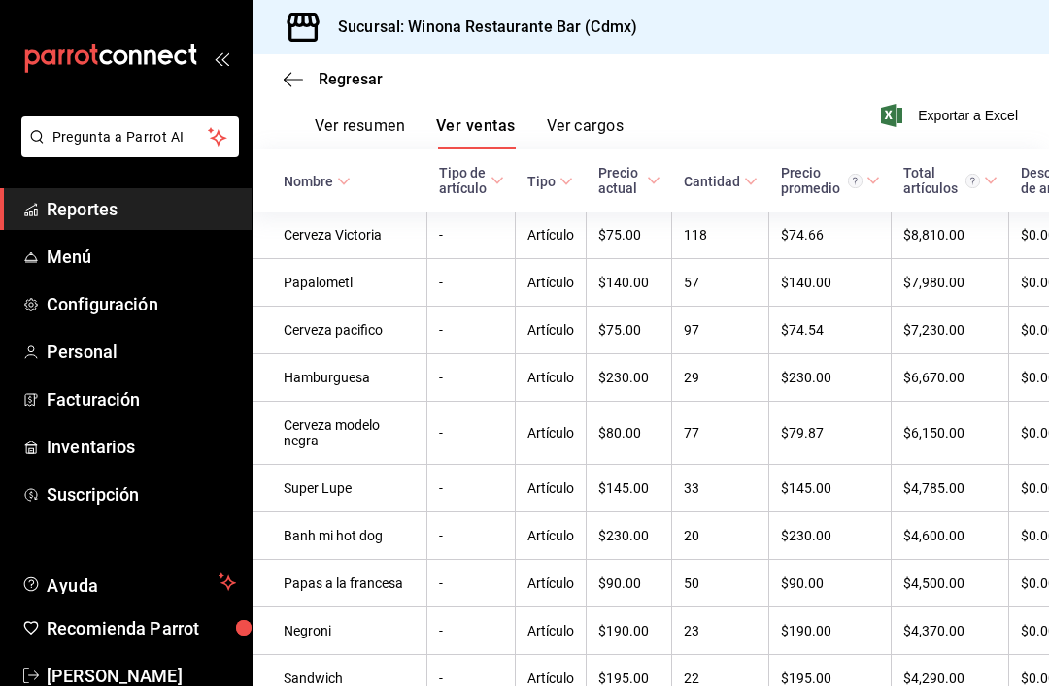
scroll to position [297, 0]
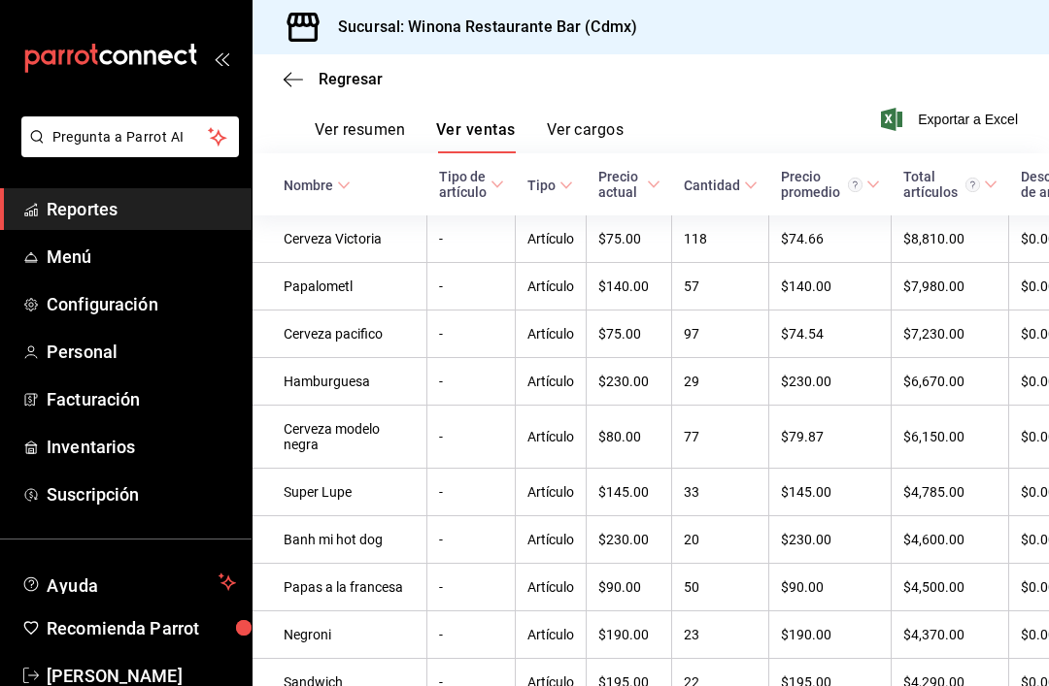
click at [442, 169] on span "Tipo de artículo" at bounding box center [471, 184] width 65 height 31
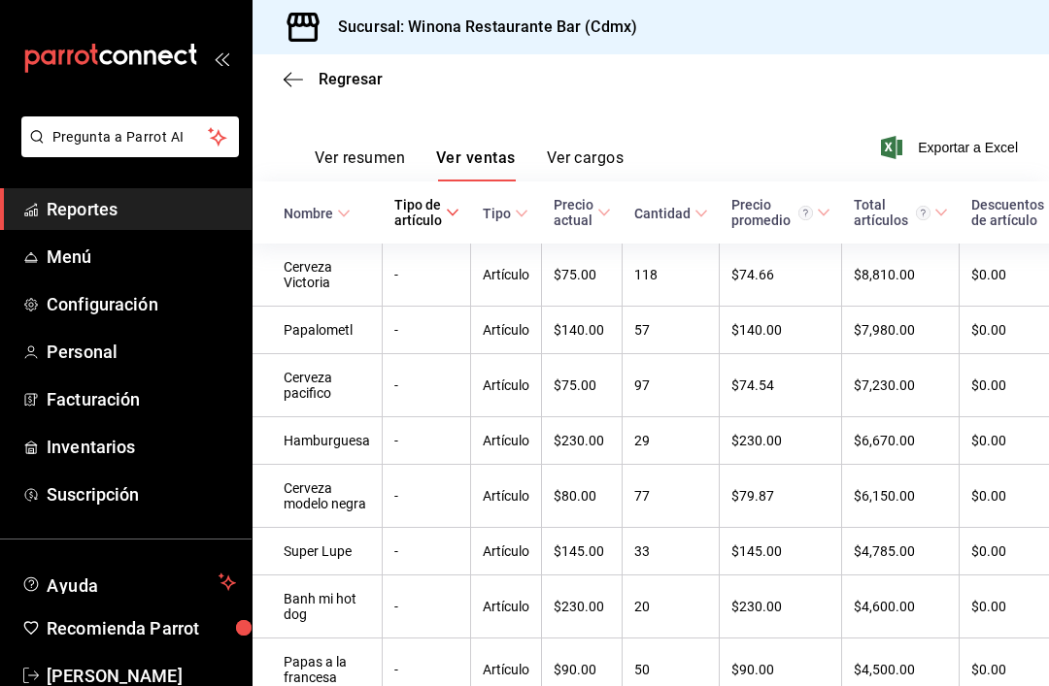
scroll to position [271, 0]
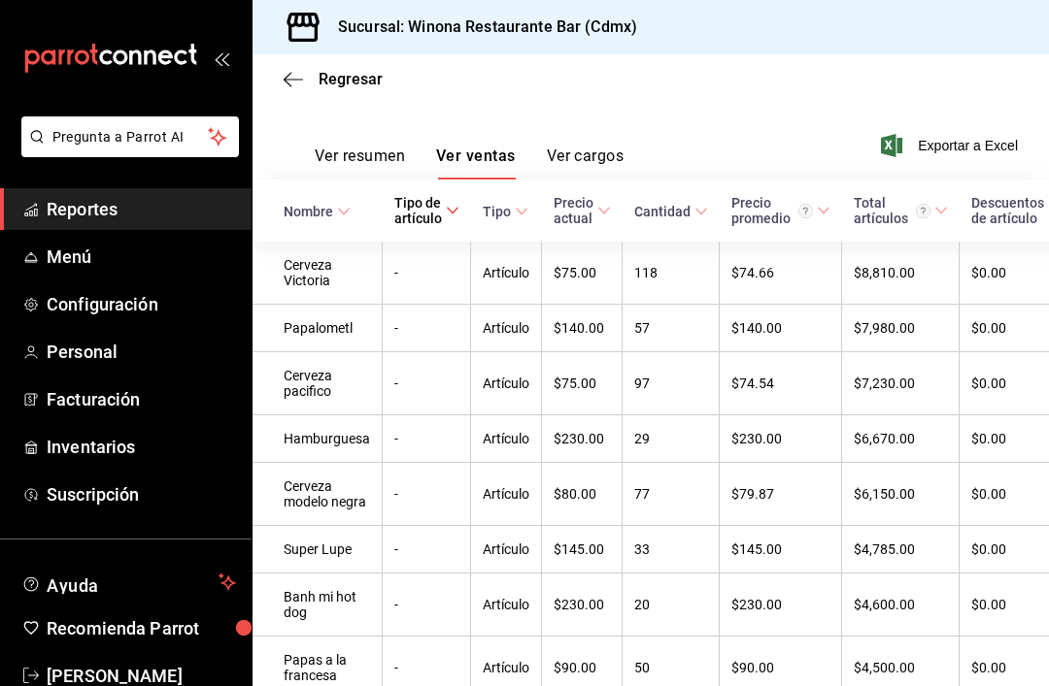
click at [450, 204] on icon at bounding box center [453, 211] width 14 height 14
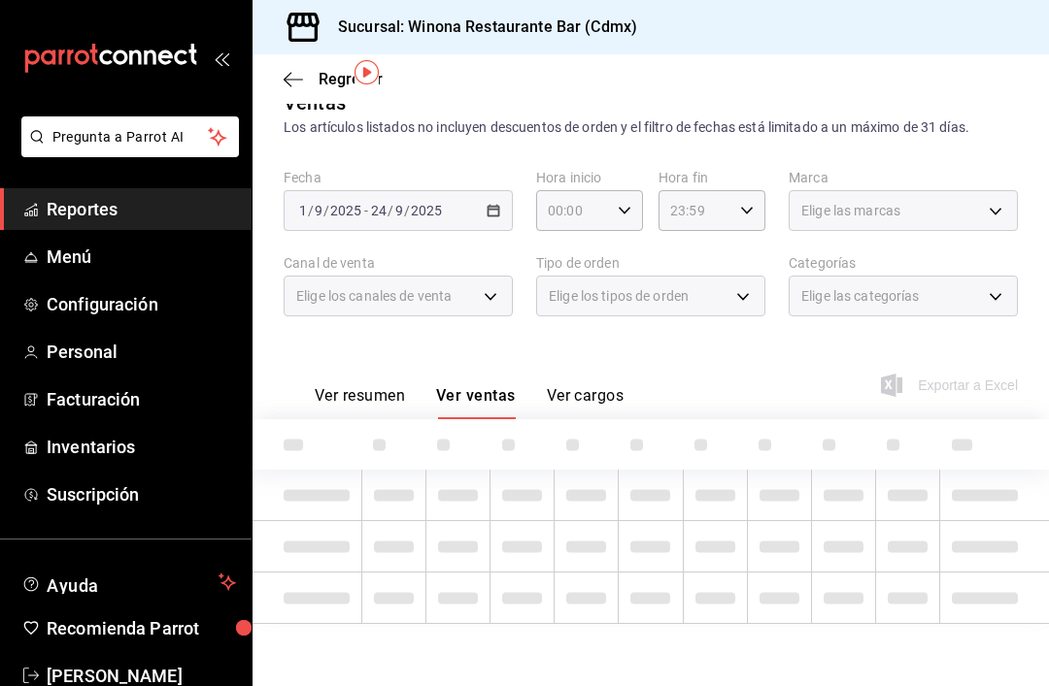
scroll to position [0, 0]
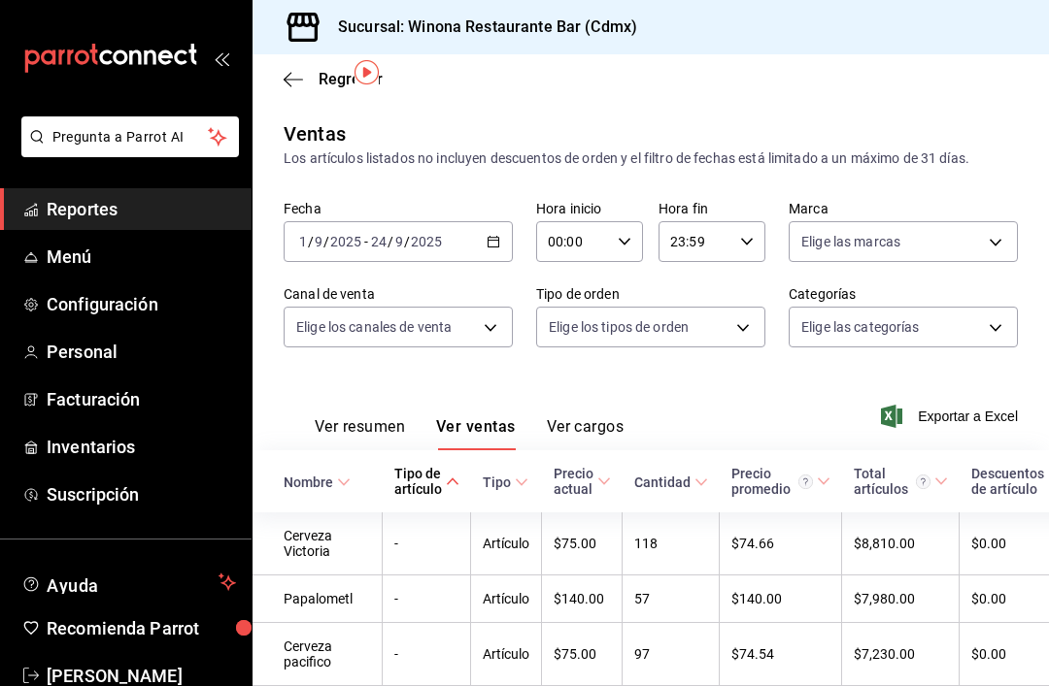
click at [676, 475] on div "Cantidad" at bounding box center [662, 483] width 56 height 16
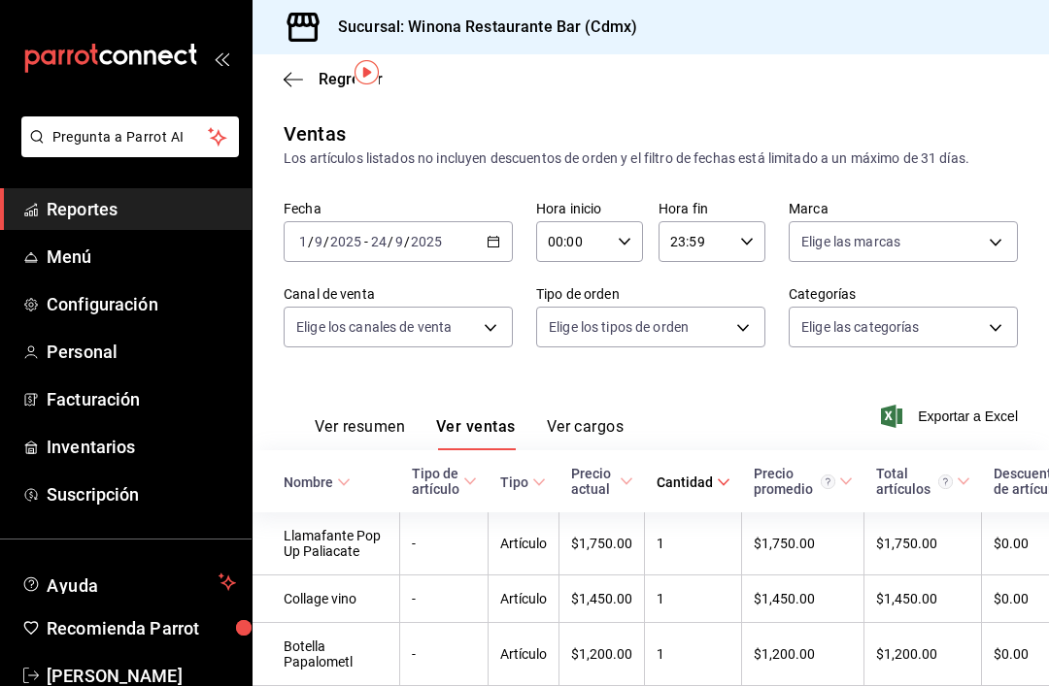
click at [688, 475] on span "Cantidad" at bounding box center [693, 483] width 74 height 16
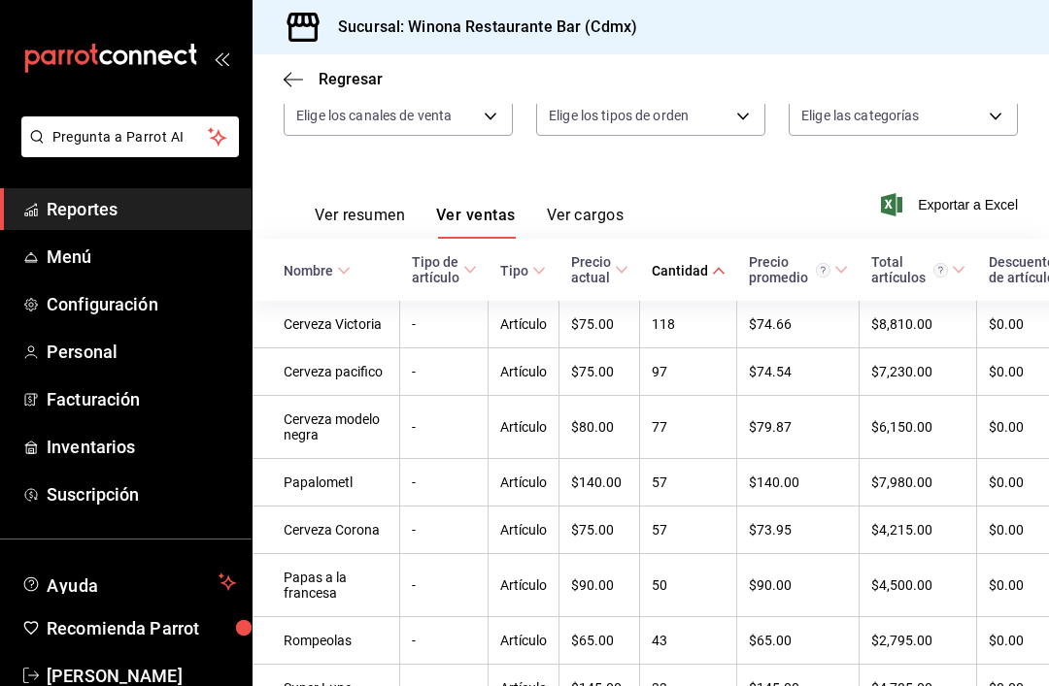
scroll to position [214, 0]
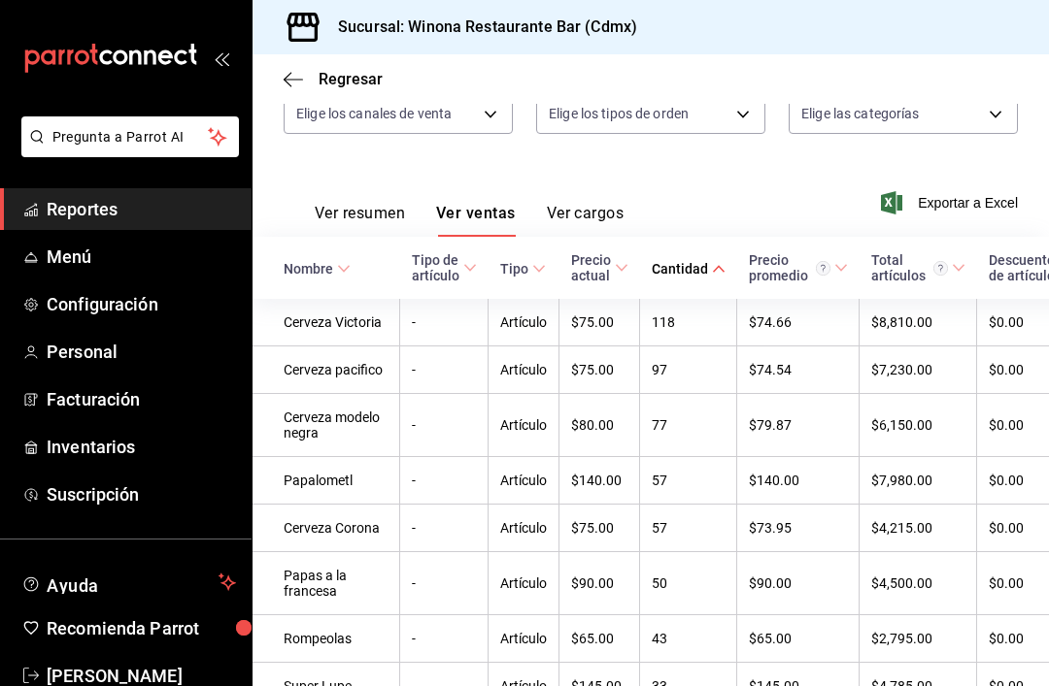
click at [884, 299] on td "$8,810.00" at bounding box center [917, 323] width 117 height 48
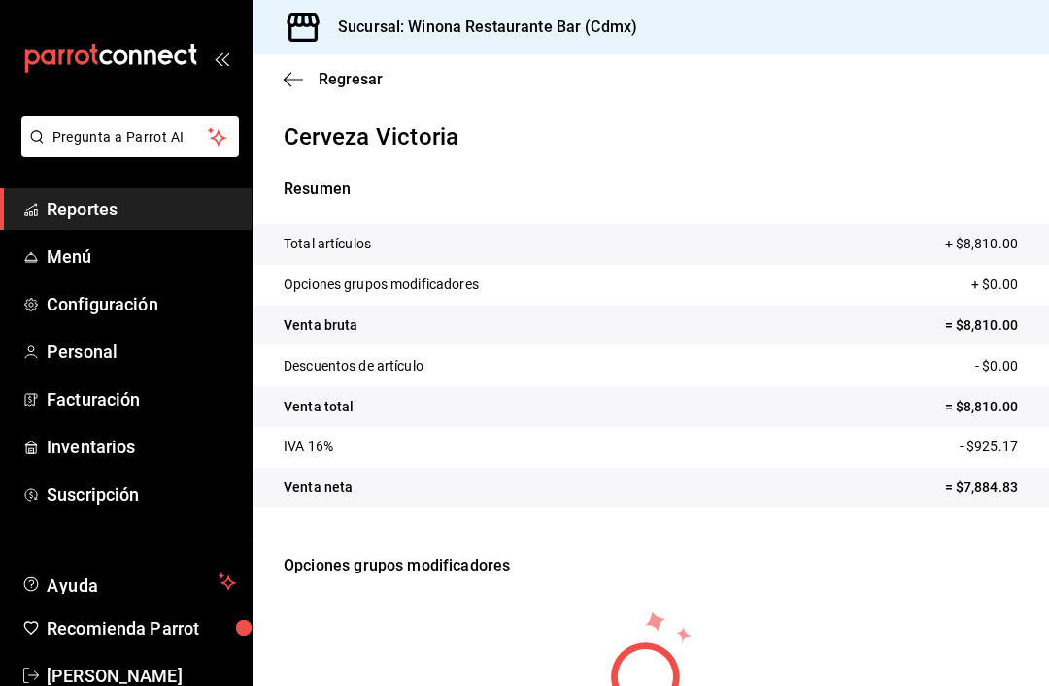
click at [288, 86] on icon "button" at bounding box center [292, 79] width 19 height 17
click at [291, 82] on icon "button" at bounding box center [292, 79] width 19 height 17
click at [295, 84] on icon "button" at bounding box center [292, 79] width 19 height 17
click at [358, 83] on span "Regresar" at bounding box center [350, 79] width 64 height 18
click at [138, 500] on span "Suscripción" at bounding box center [141, 495] width 189 height 26
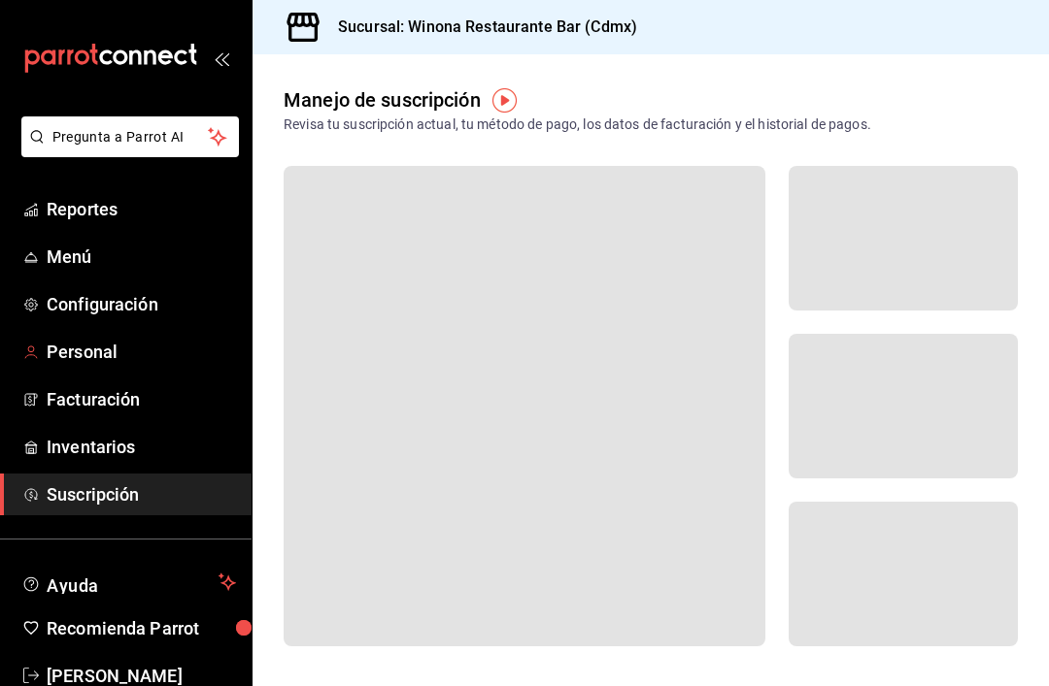
click at [129, 355] on span "Personal" at bounding box center [141, 352] width 189 height 26
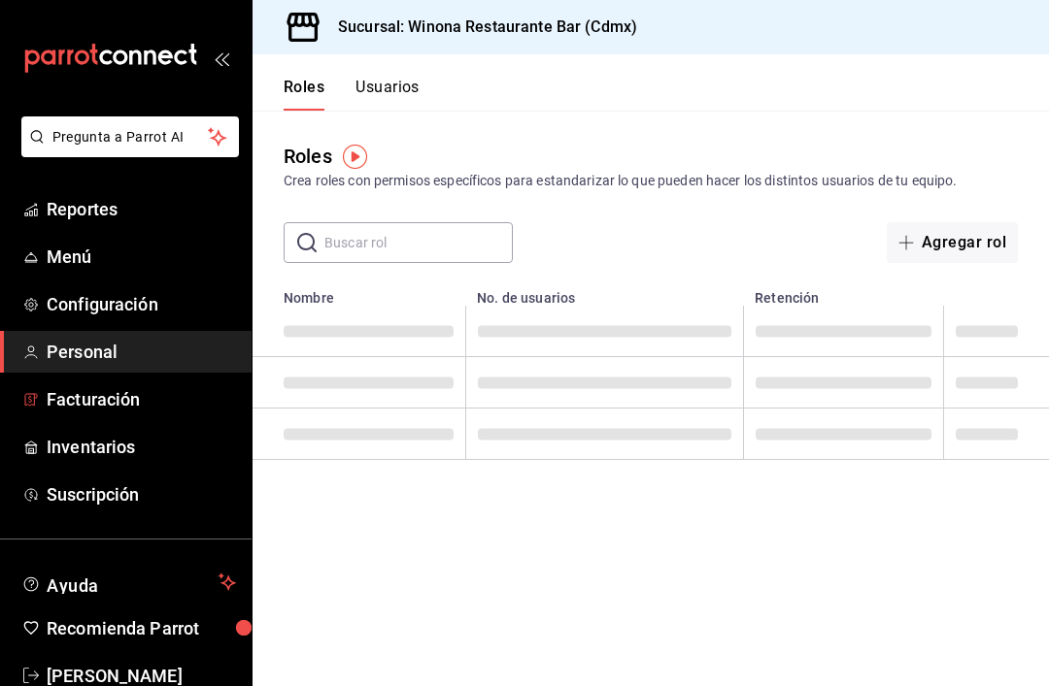
click at [147, 406] on span "Facturación" at bounding box center [141, 399] width 189 height 26
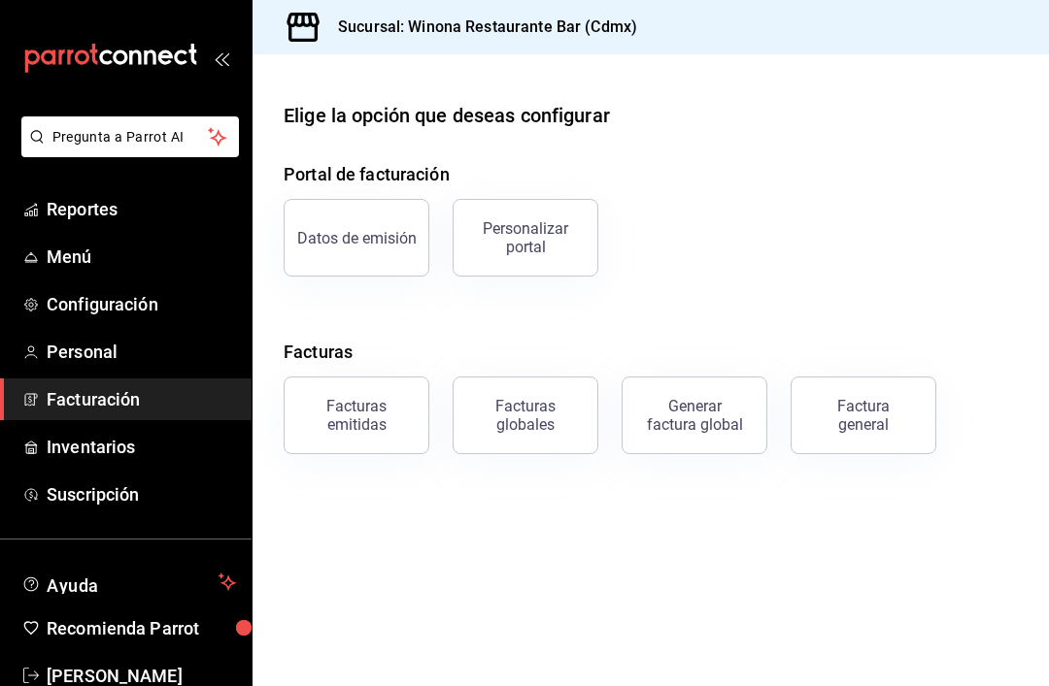
click at [114, 227] on link "Reportes" at bounding box center [125, 209] width 251 height 42
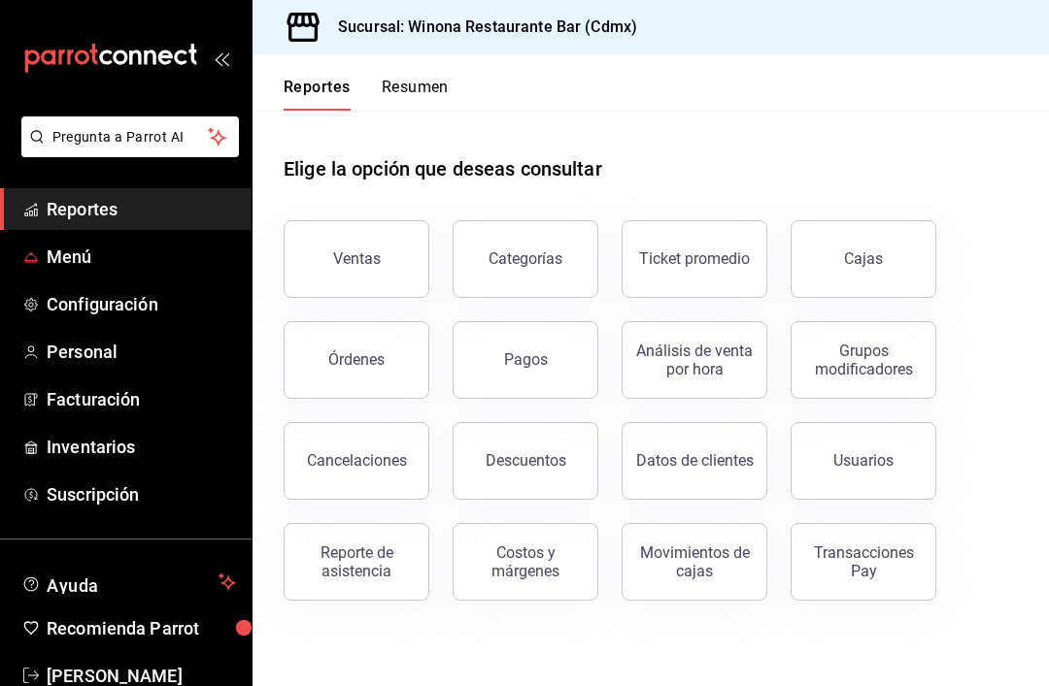
click at [100, 270] on link "Menú" at bounding box center [125, 257] width 251 height 42
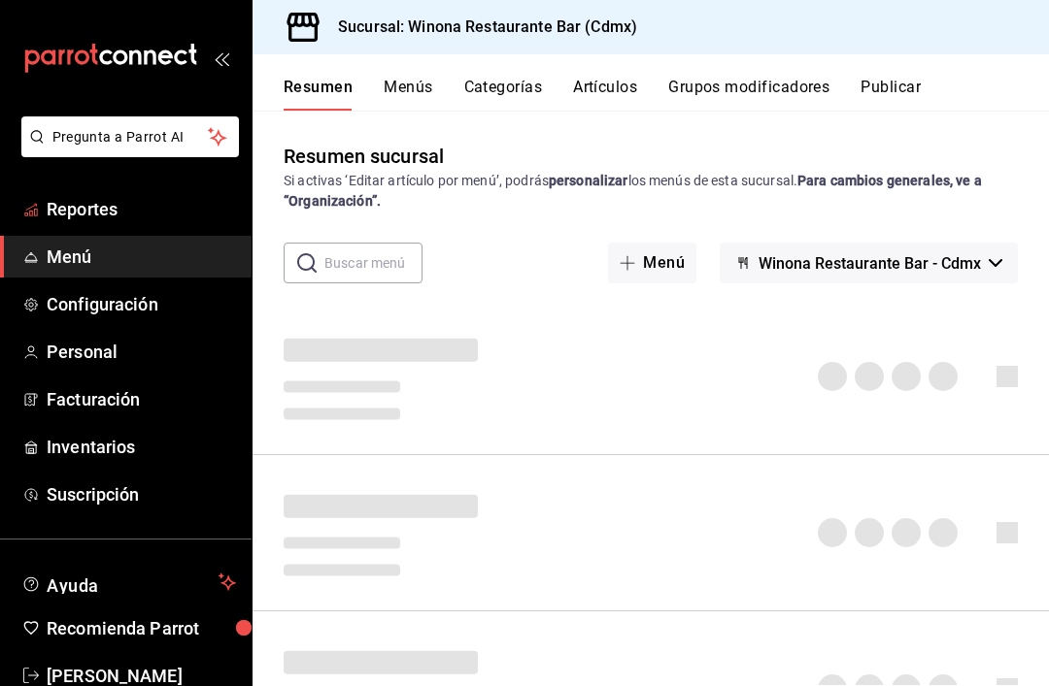
click at [119, 220] on span "Reportes" at bounding box center [141, 209] width 189 height 26
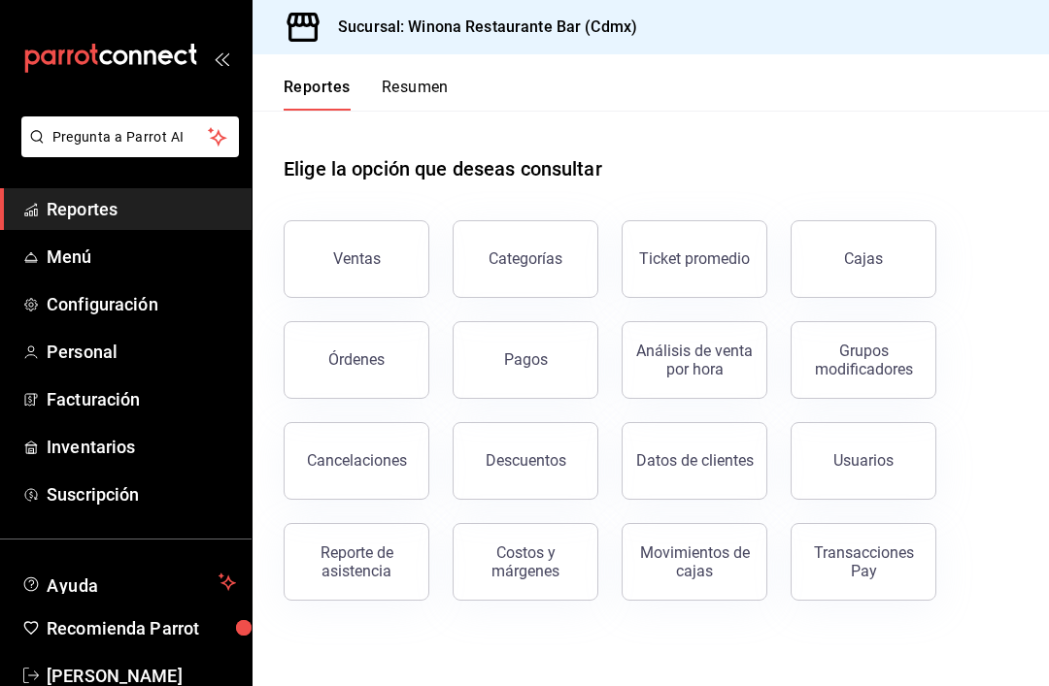
click at [388, 289] on button "Ventas" at bounding box center [356, 259] width 146 height 78
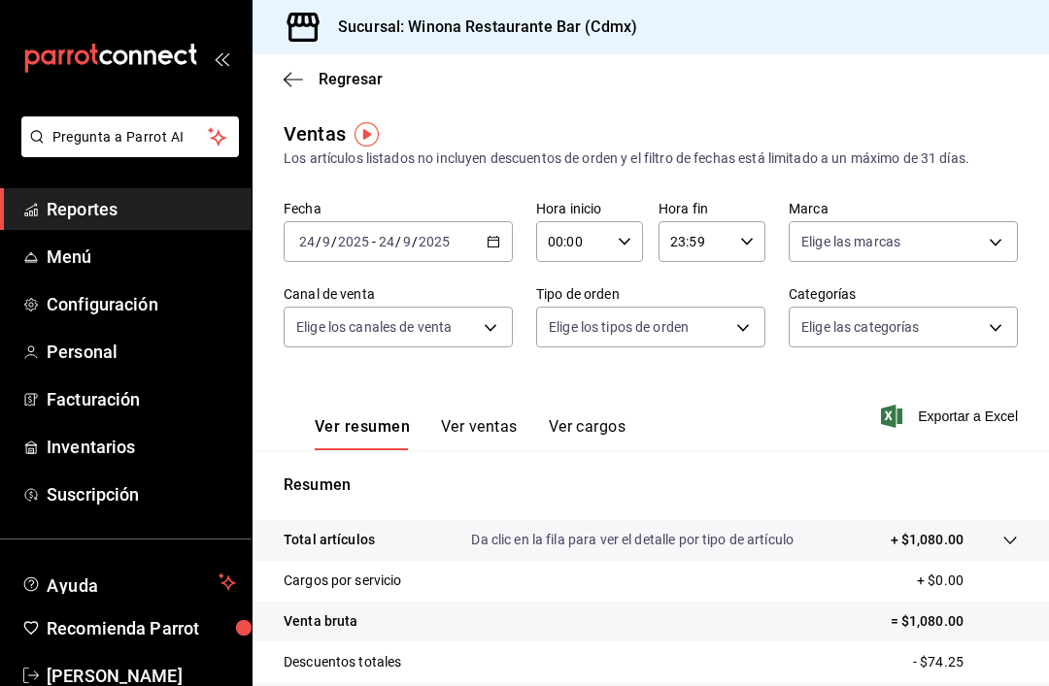
click at [497, 247] on \(Stroke\) "button" at bounding box center [493, 242] width 12 height 11
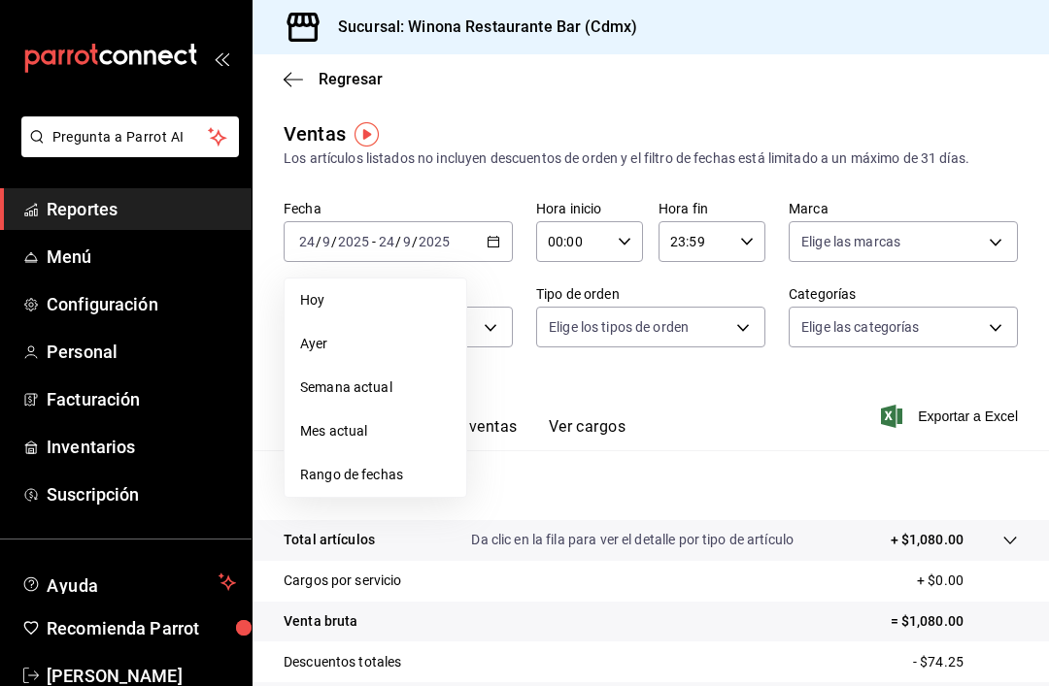
click at [388, 441] on span "Mes actual" at bounding box center [375, 431] width 150 height 20
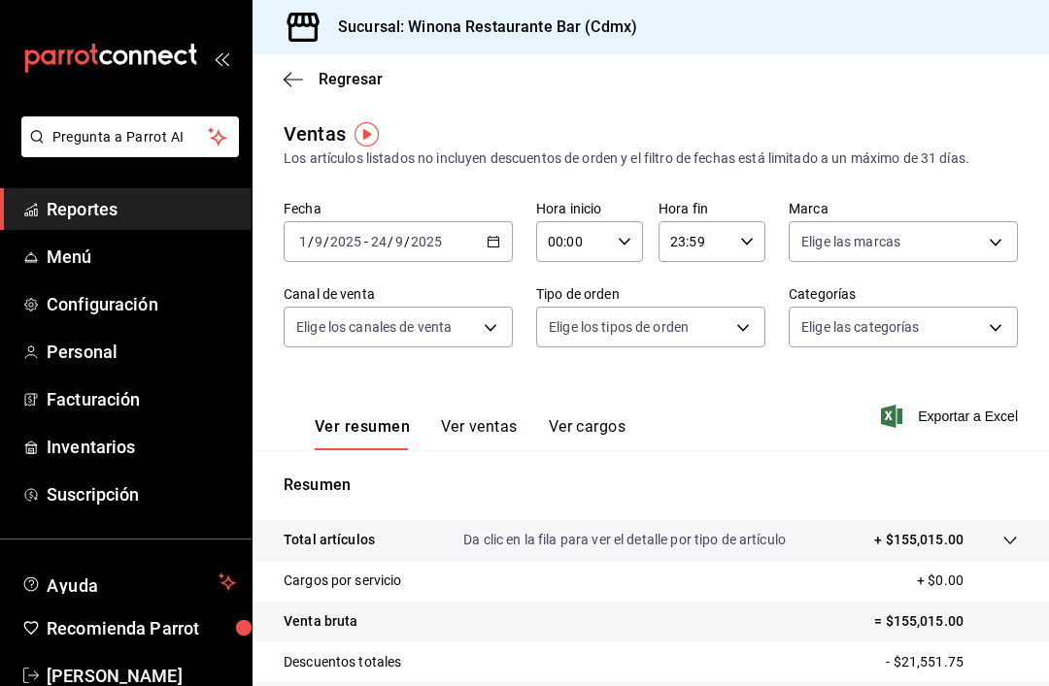
click at [507, 426] on button "Ver ventas" at bounding box center [479, 433] width 77 height 33
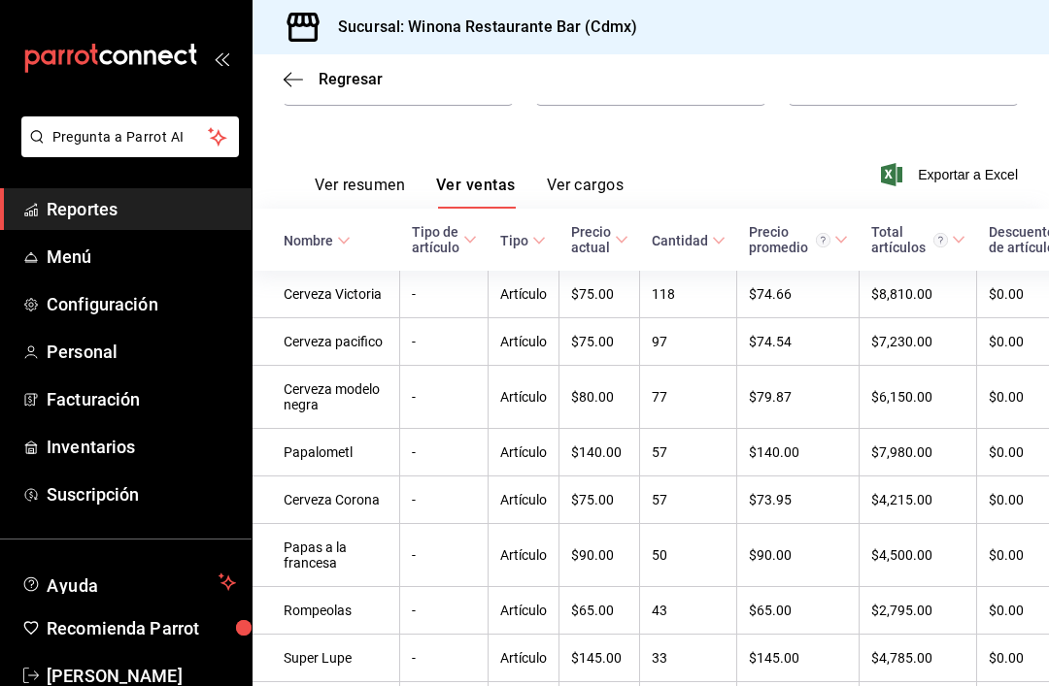
scroll to position [238, 0]
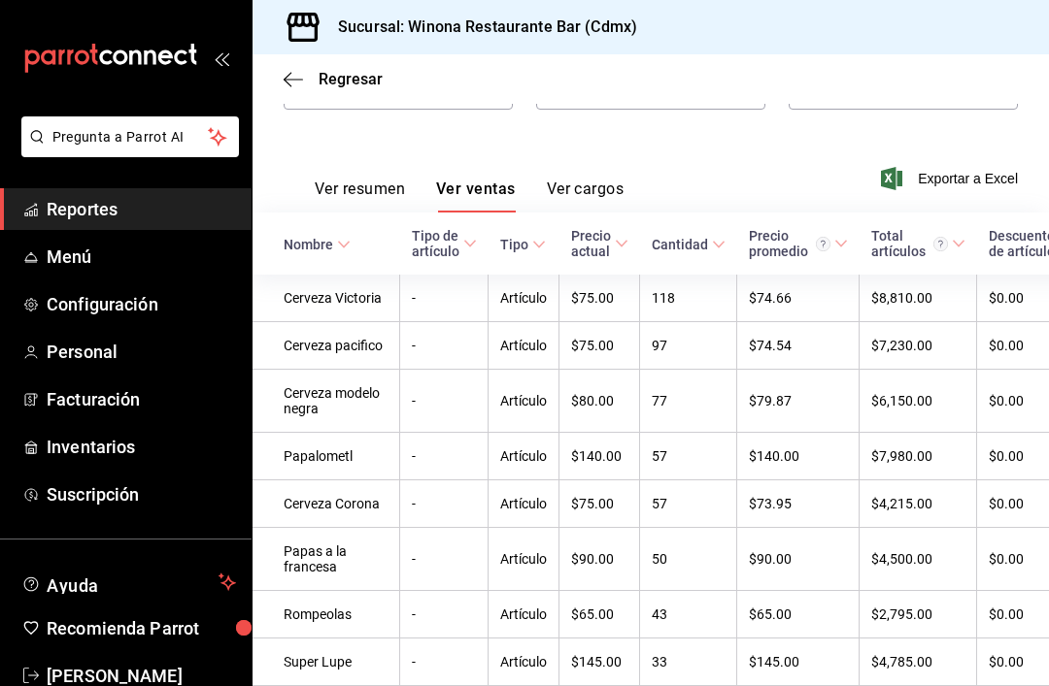
click at [712, 238] on icon at bounding box center [719, 245] width 14 height 14
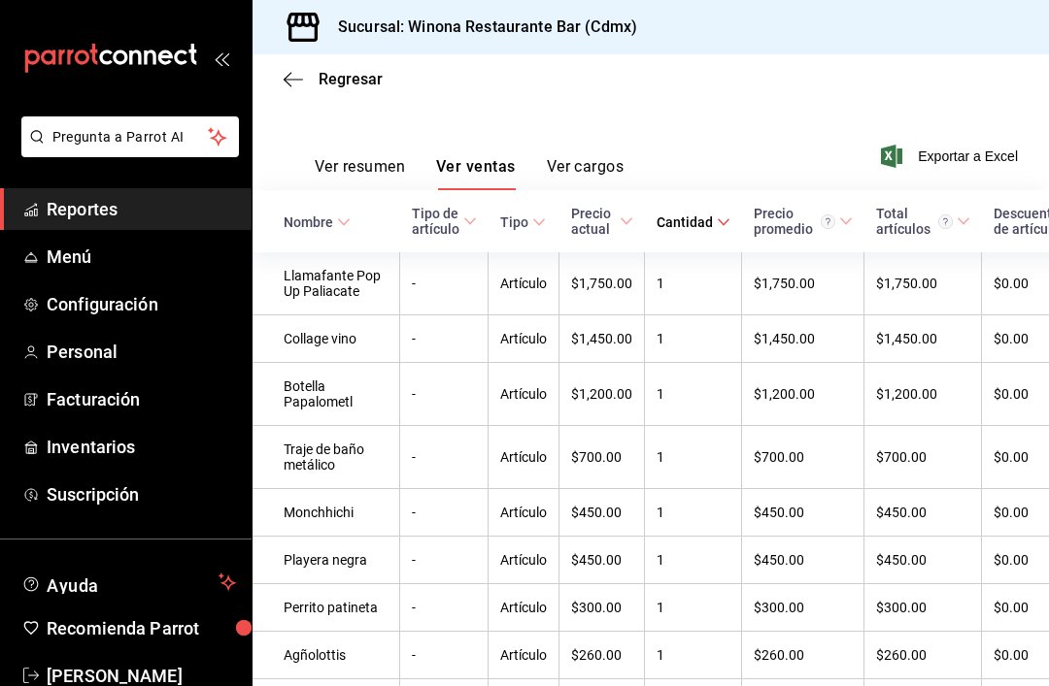
scroll to position [231, 0]
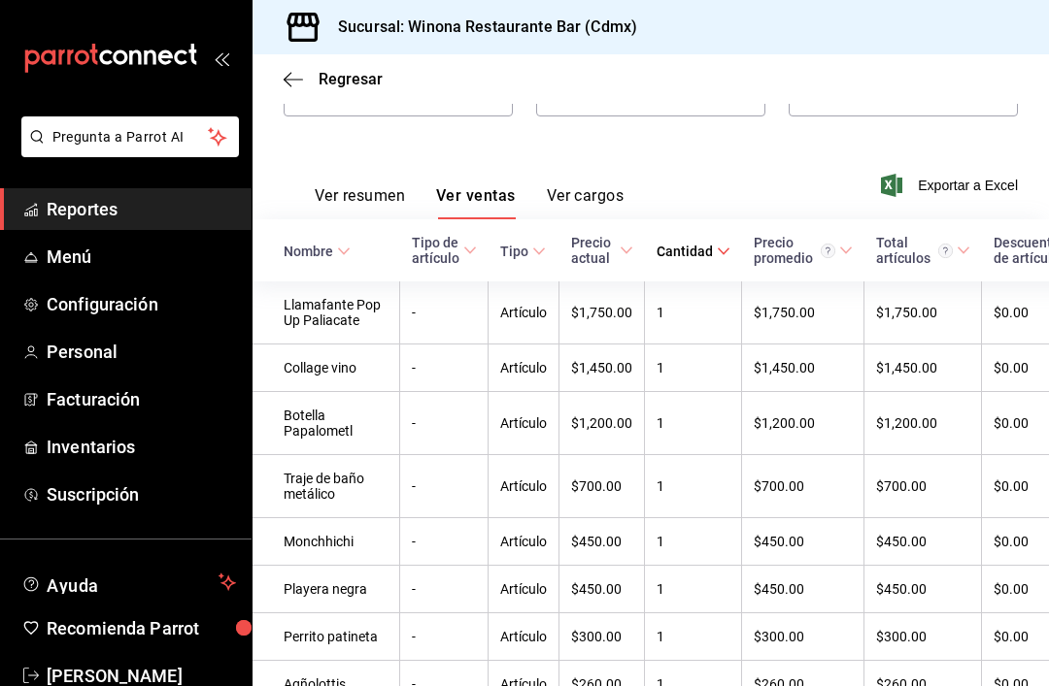
click at [679, 244] on span "Cantidad" at bounding box center [693, 252] width 74 height 16
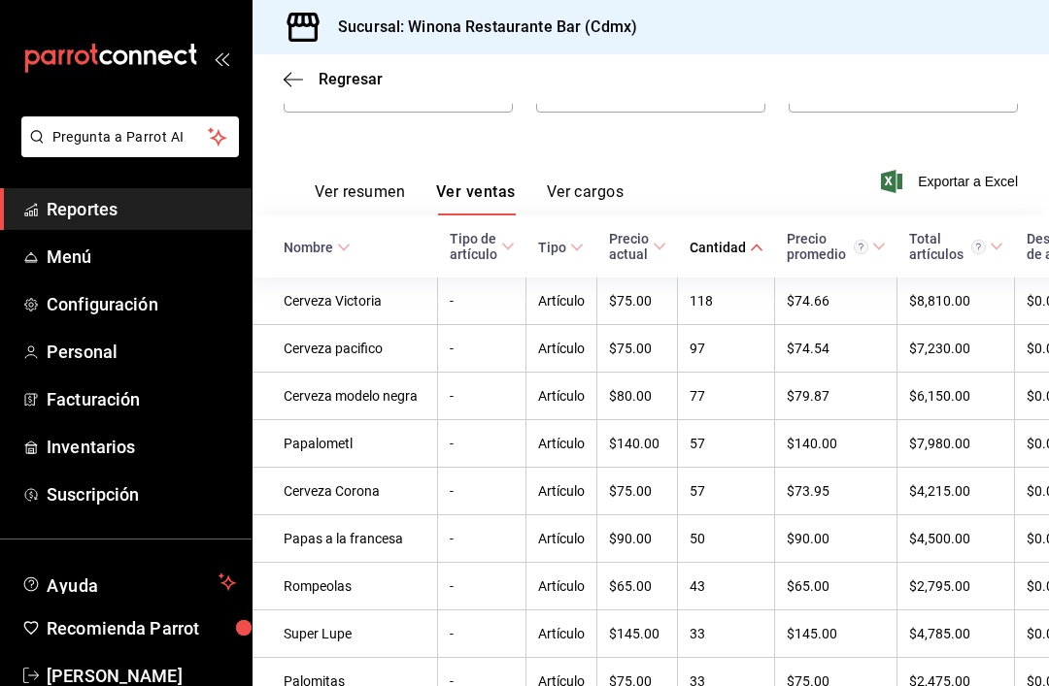
scroll to position [237, 0]
